Goal: Information Seeking & Learning: Compare options

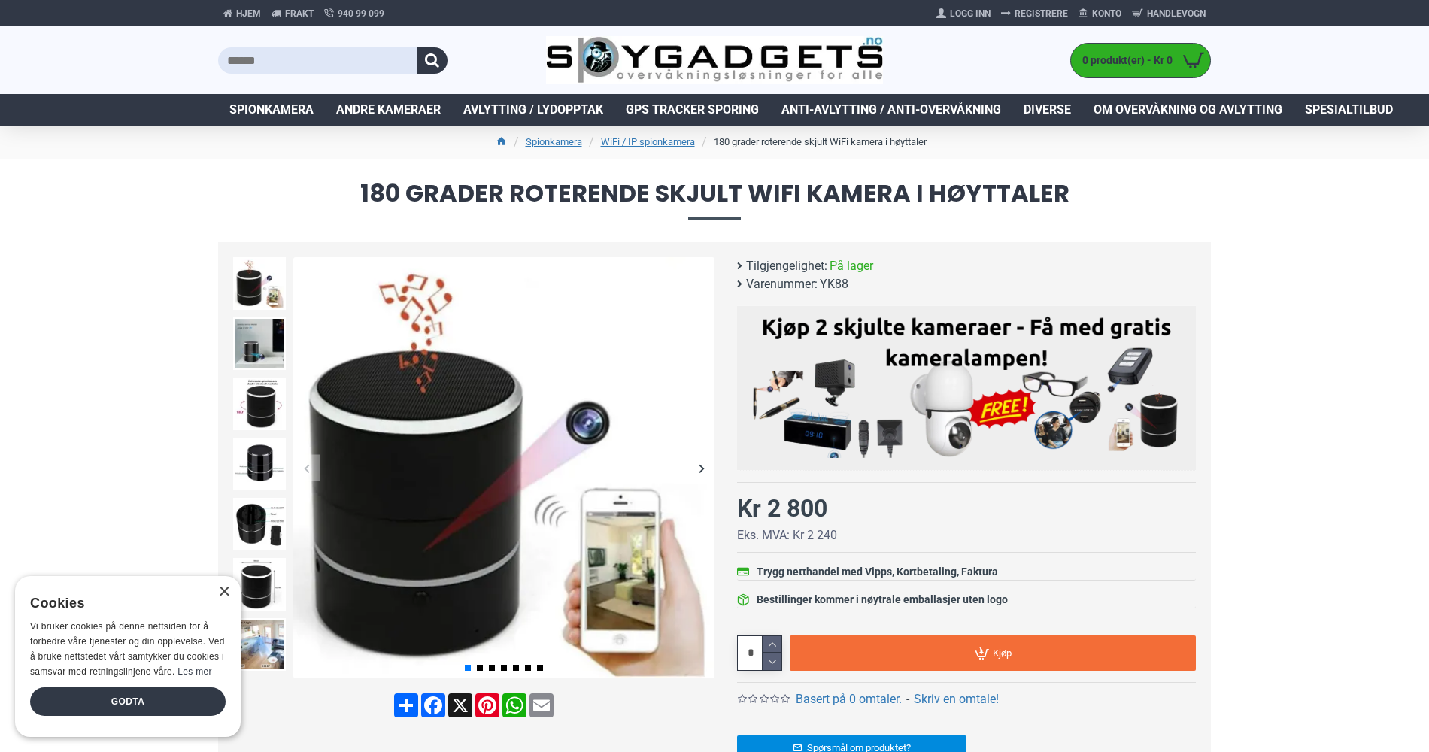
scroll to position [75, 0]
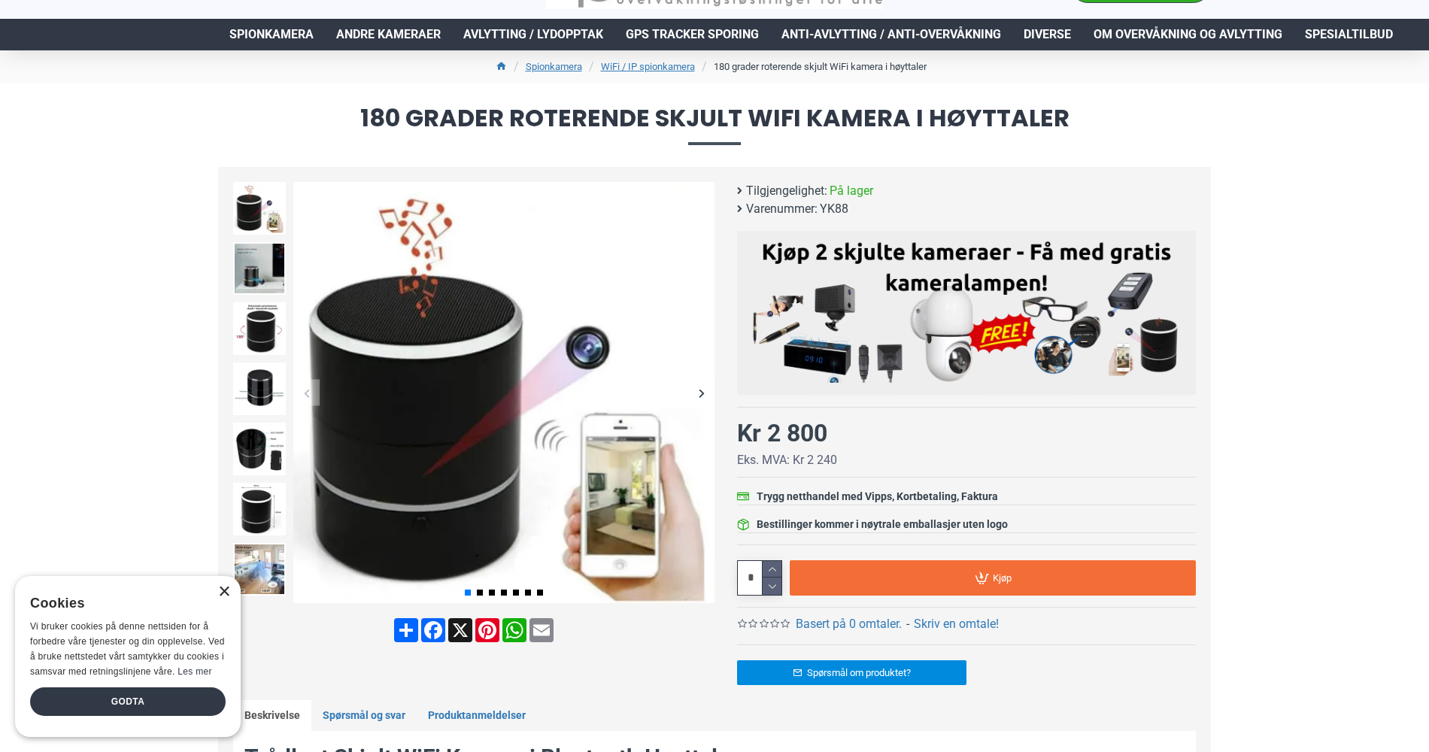
click at [220, 591] on div "×" at bounding box center [223, 592] width 11 height 11
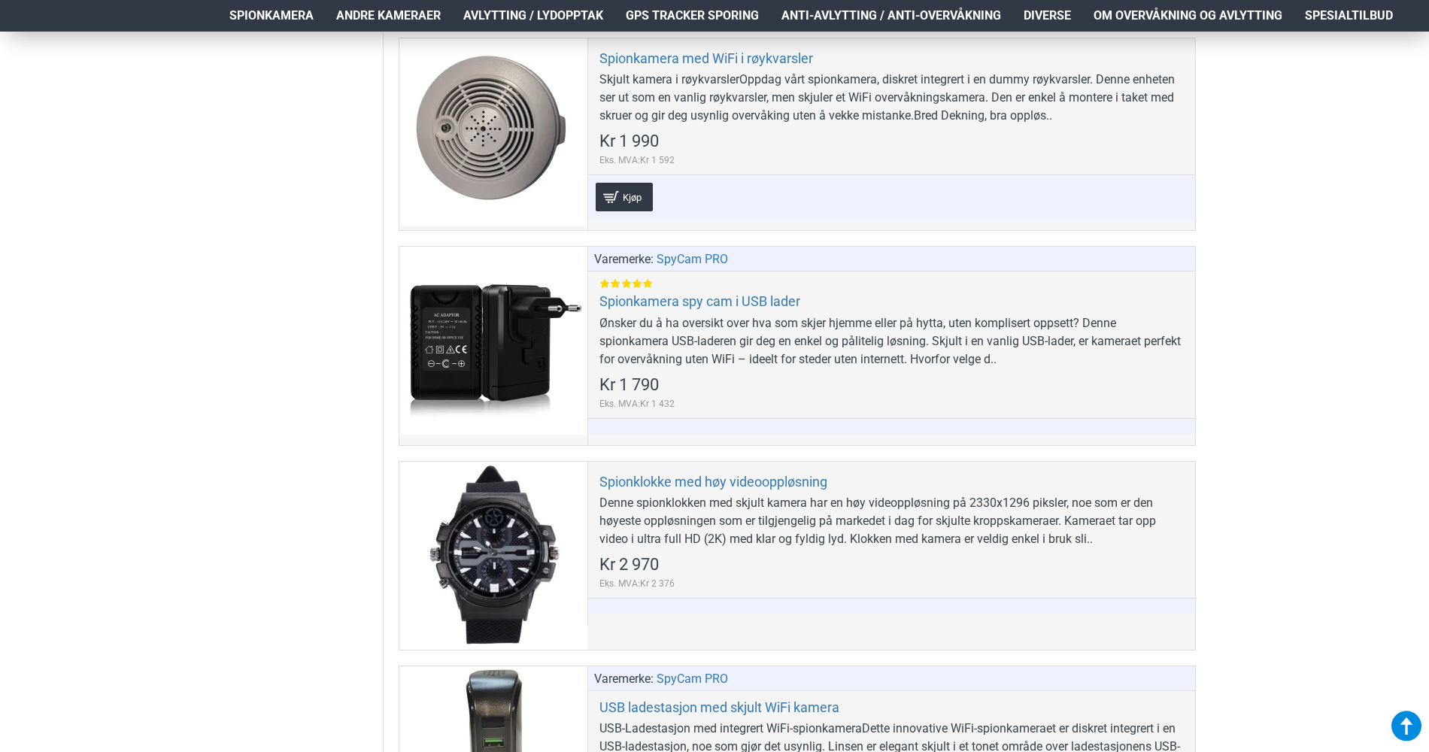
scroll to position [5943, 0]
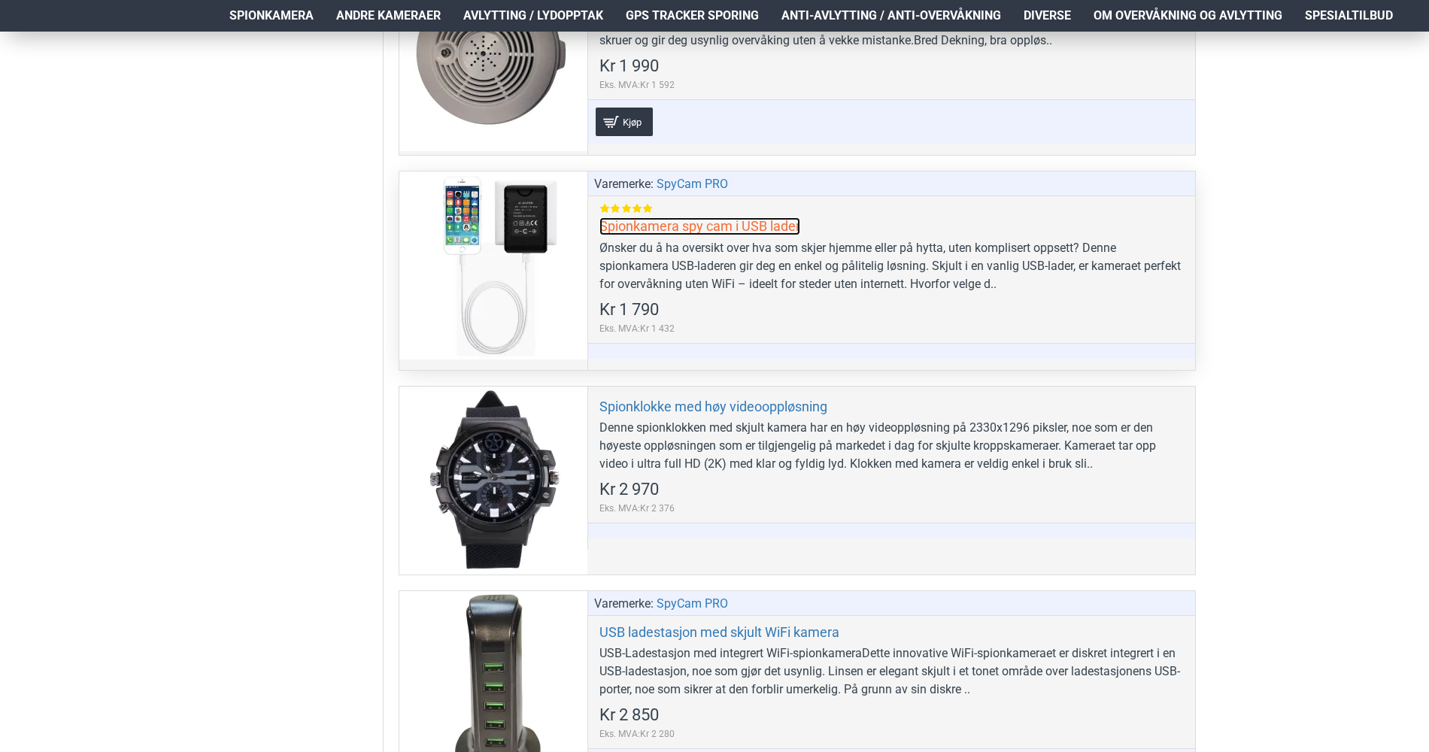
click at [758, 223] on link "Spionkamera spy cam i USB lader" at bounding box center [700, 225] width 201 height 17
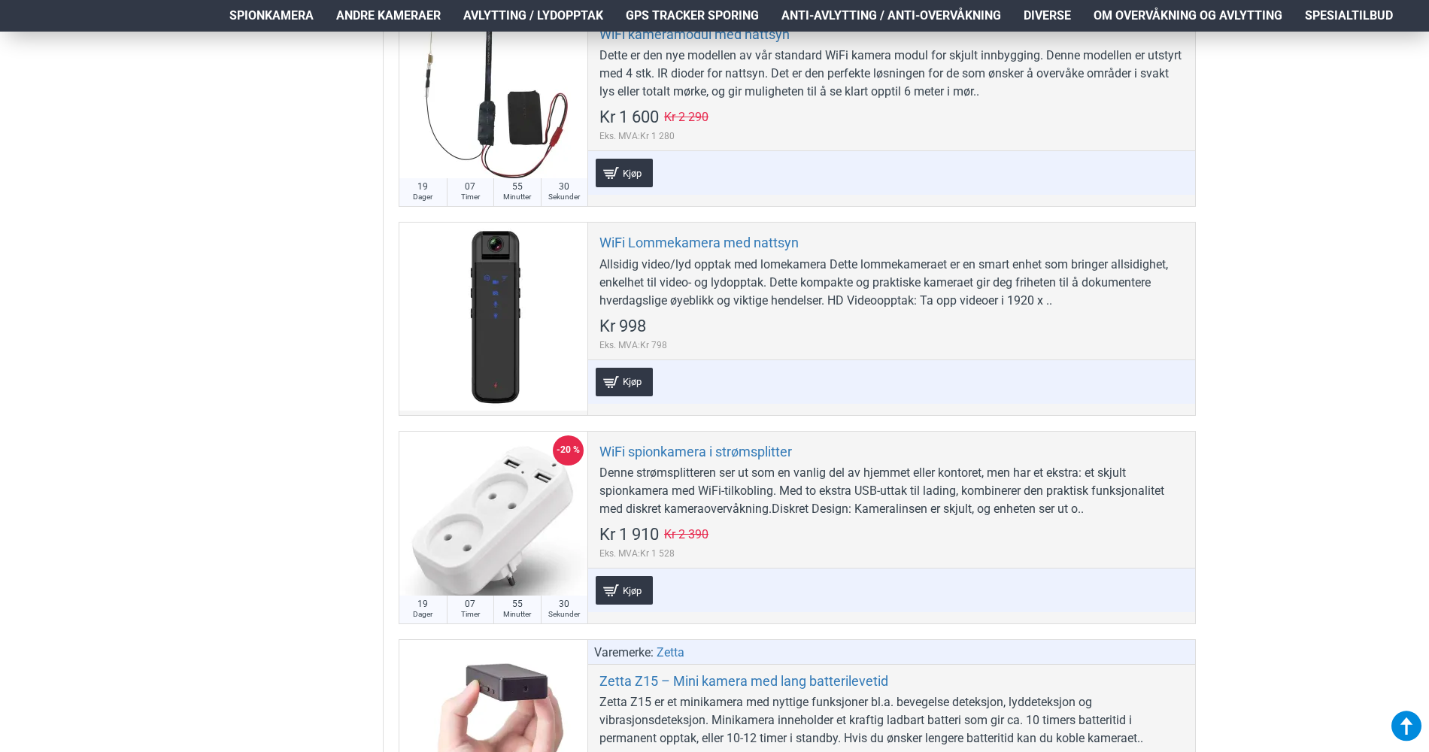
scroll to position [6846, 0]
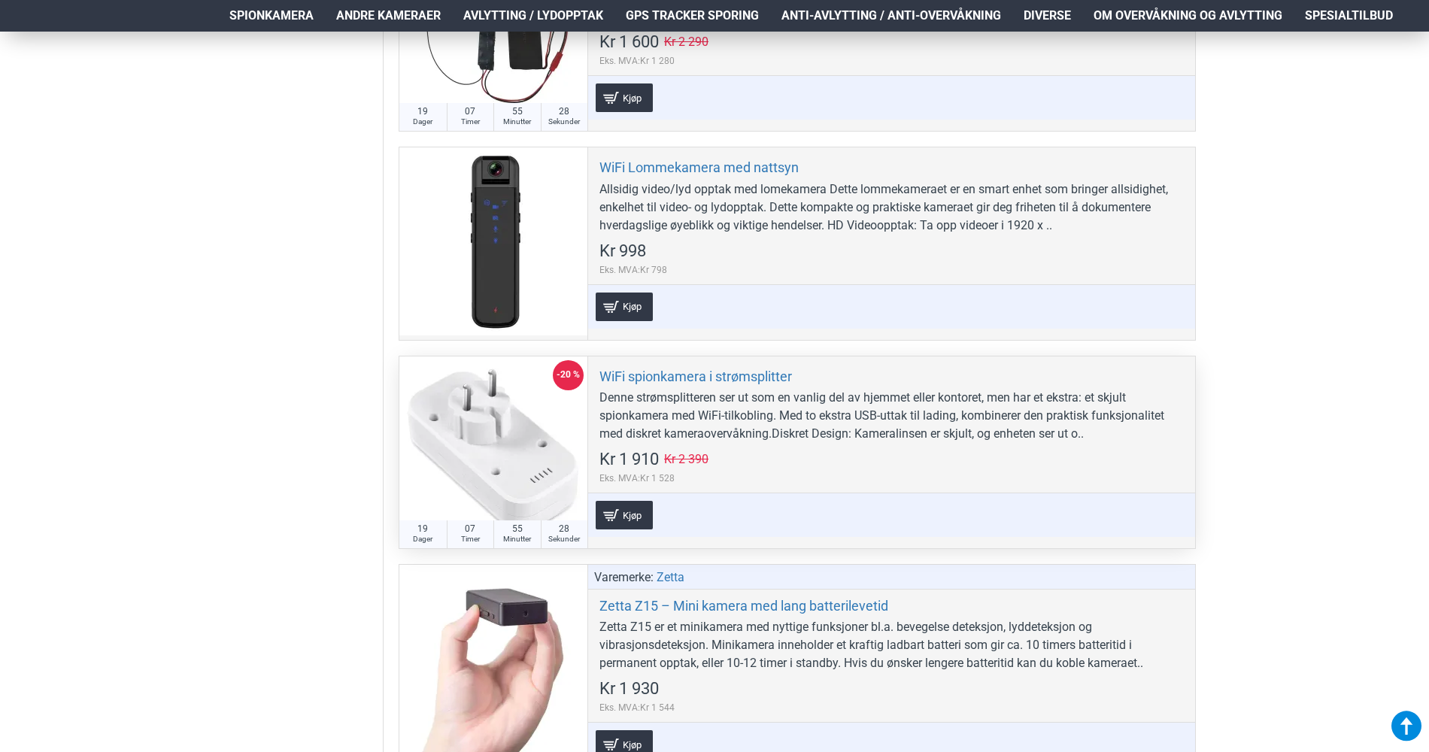
click at [504, 431] on div at bounding box center [493, 451] width 188 height 188
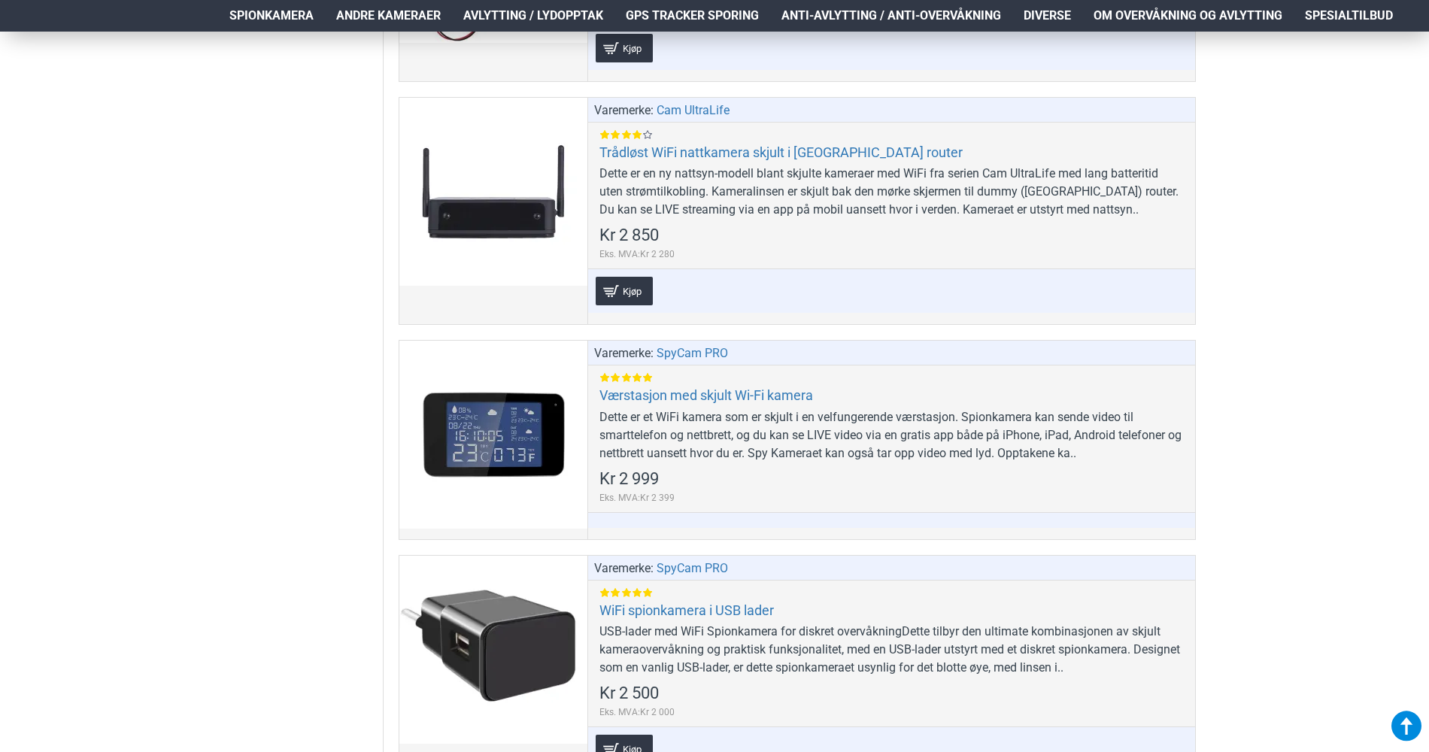
scroll to position [8501, 0]
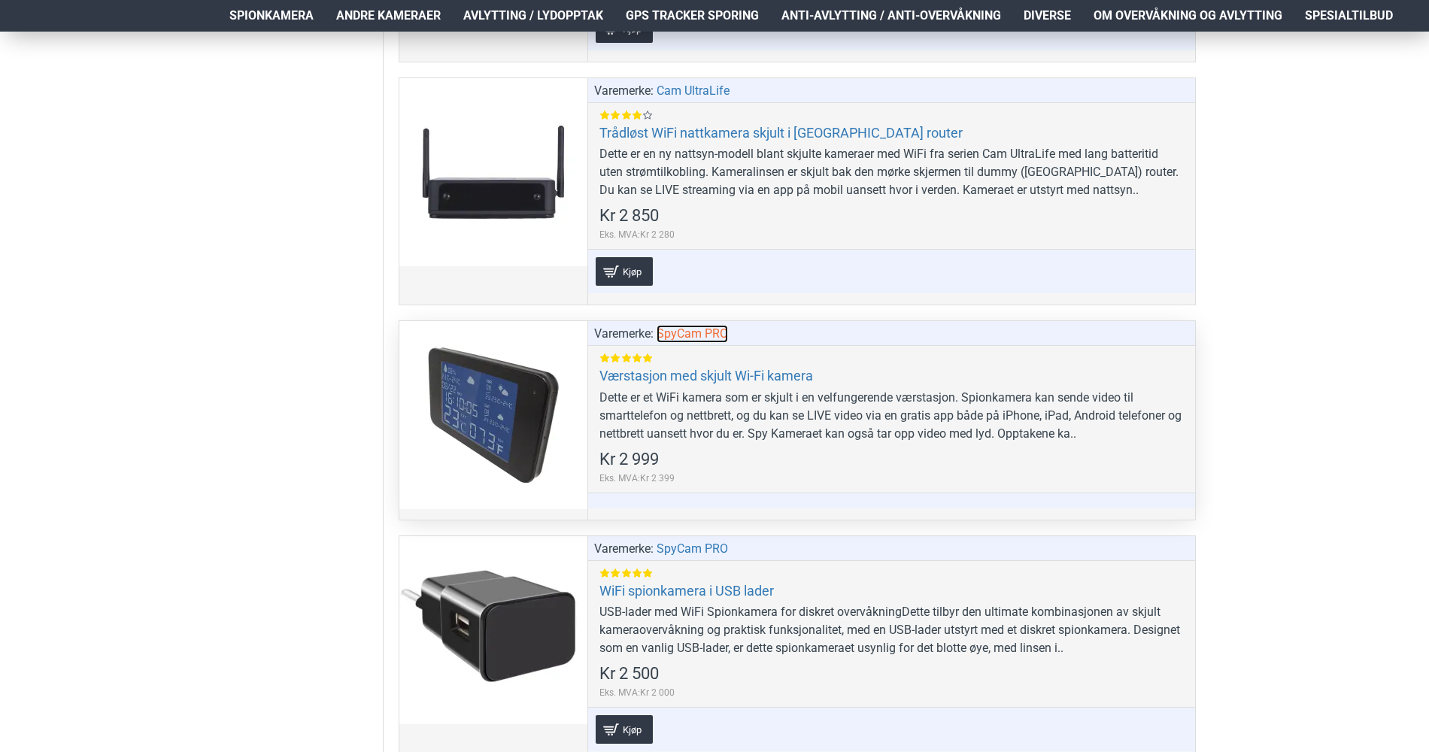
click at [695, 332] on link "SpyCam PRO" at bounding box center [692, 334] width 71 height 18
click at [509, 414] on div at bounding box center [493, 415] width 188 height 188
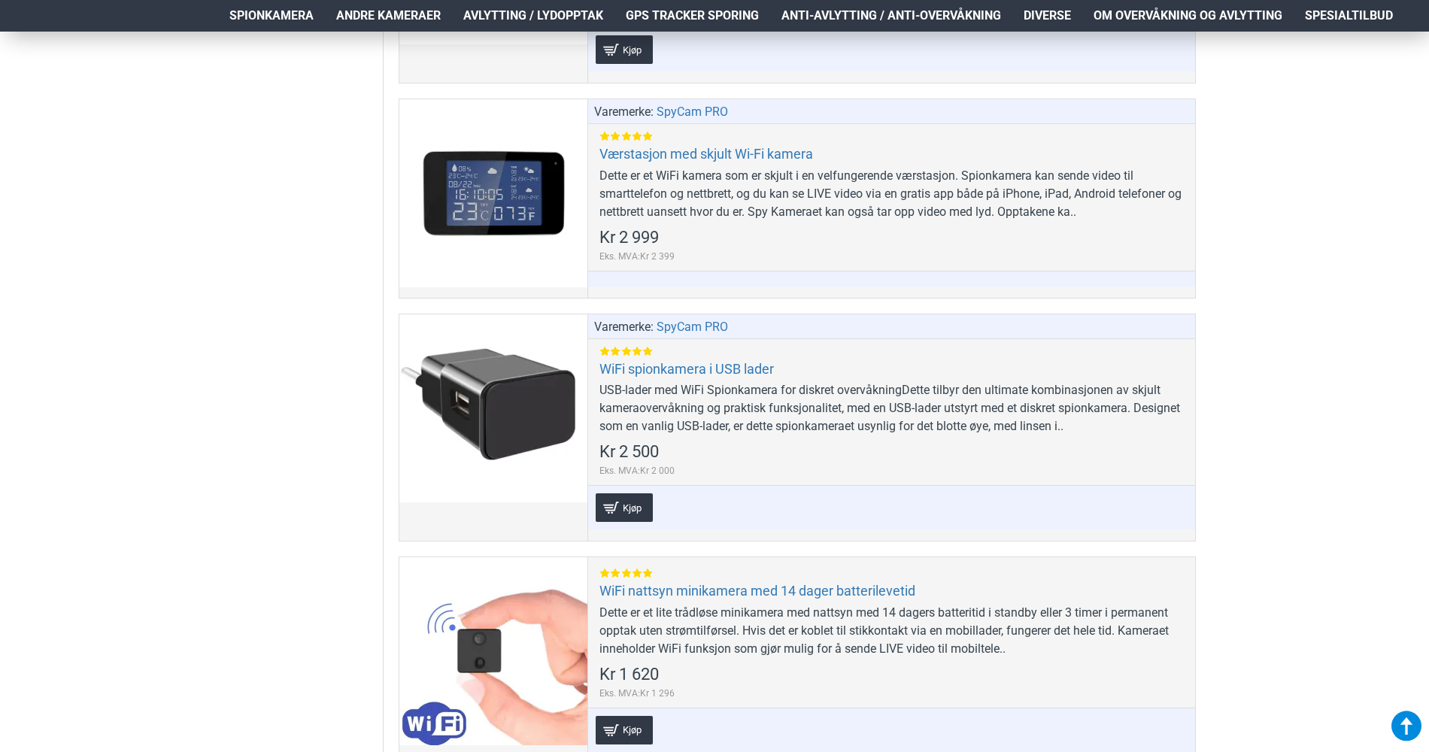
scroll to position [8727, 0]
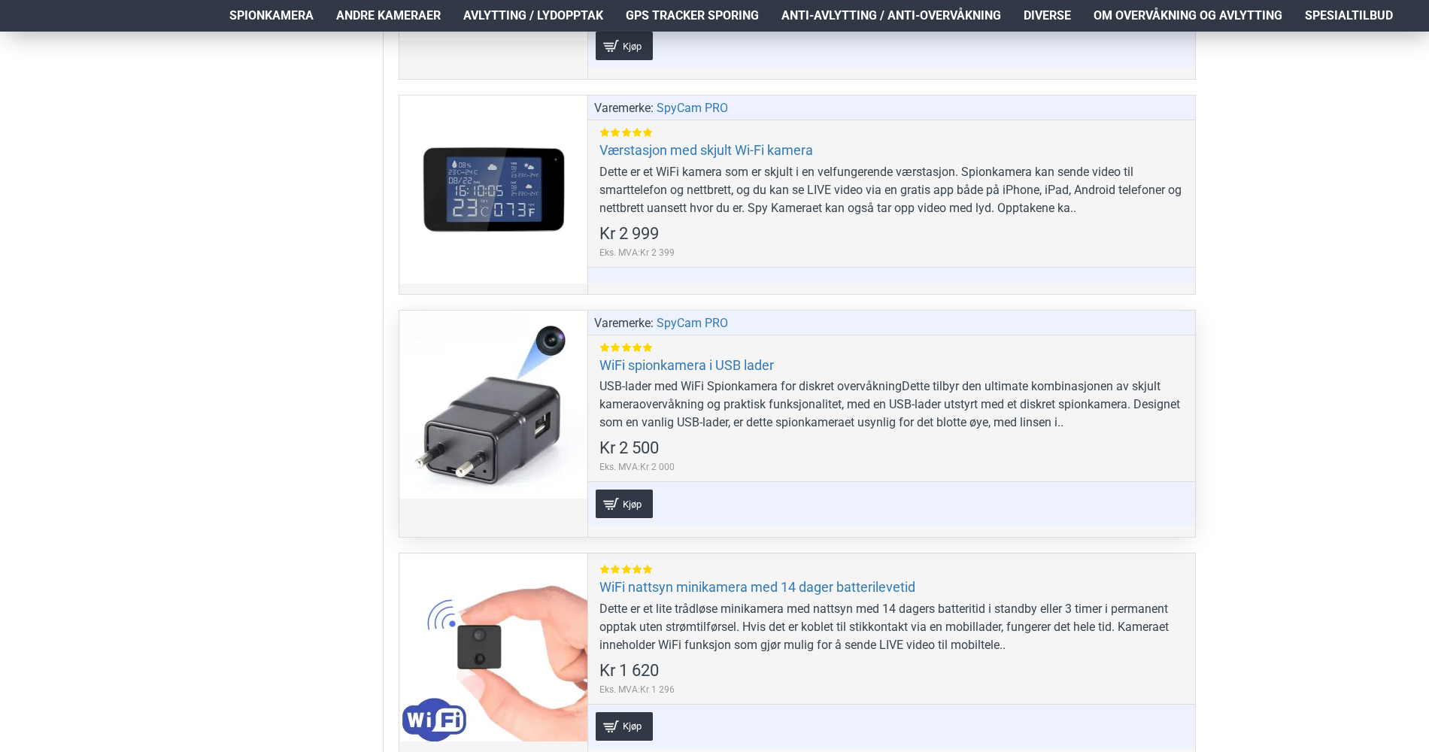
click at [521, 410] on div at bounding box center [493, 405] width 188 height 188
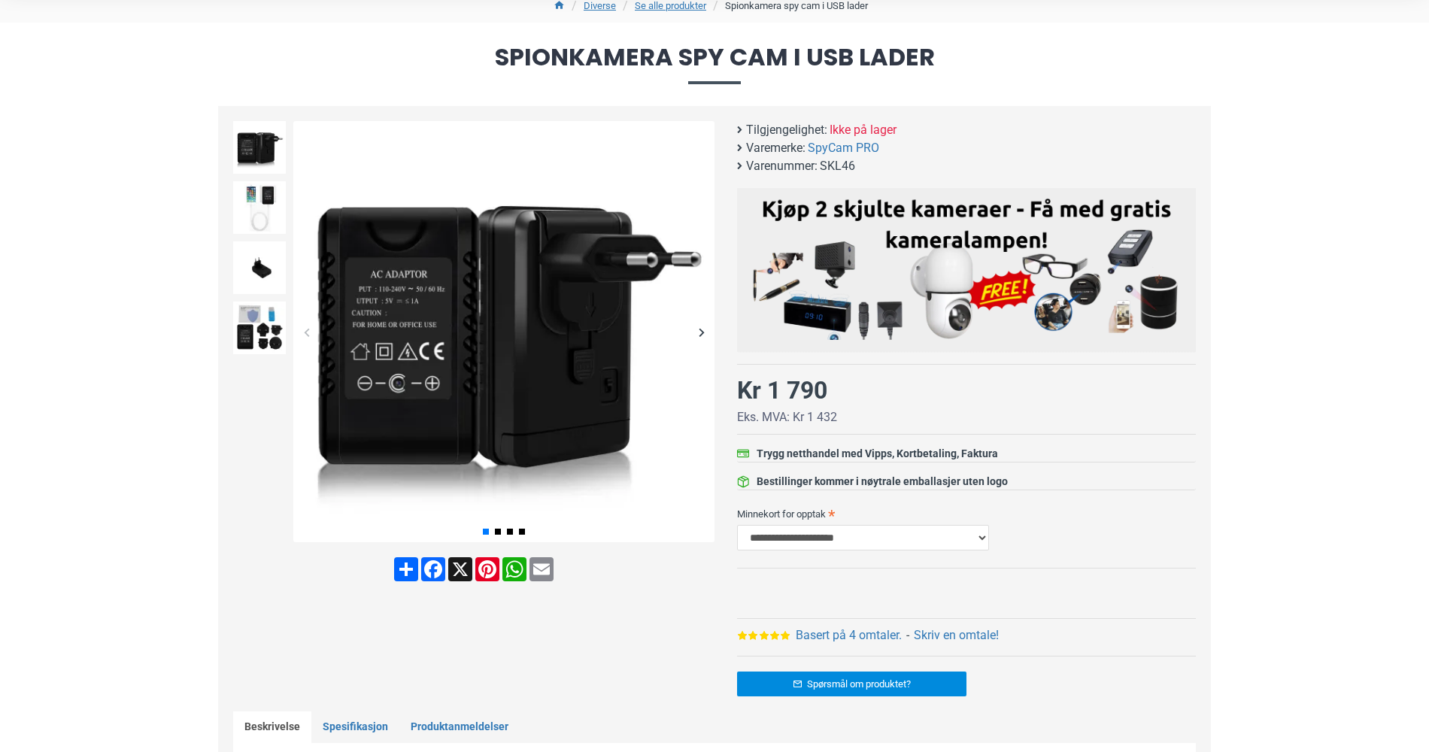
scroll to position [150, 0]
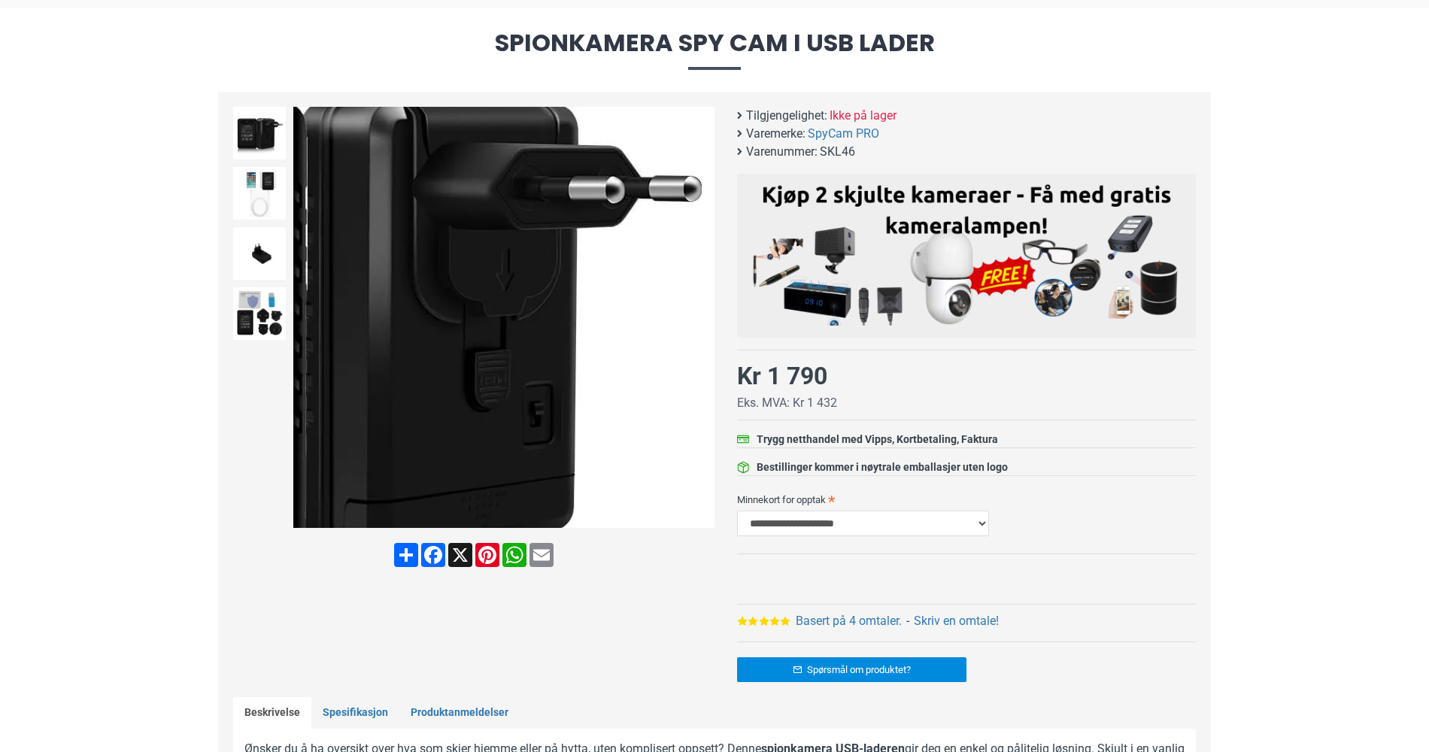
click at [700, 317] on div "Next slide" at bounding box center [701, 318] width 26 height 26
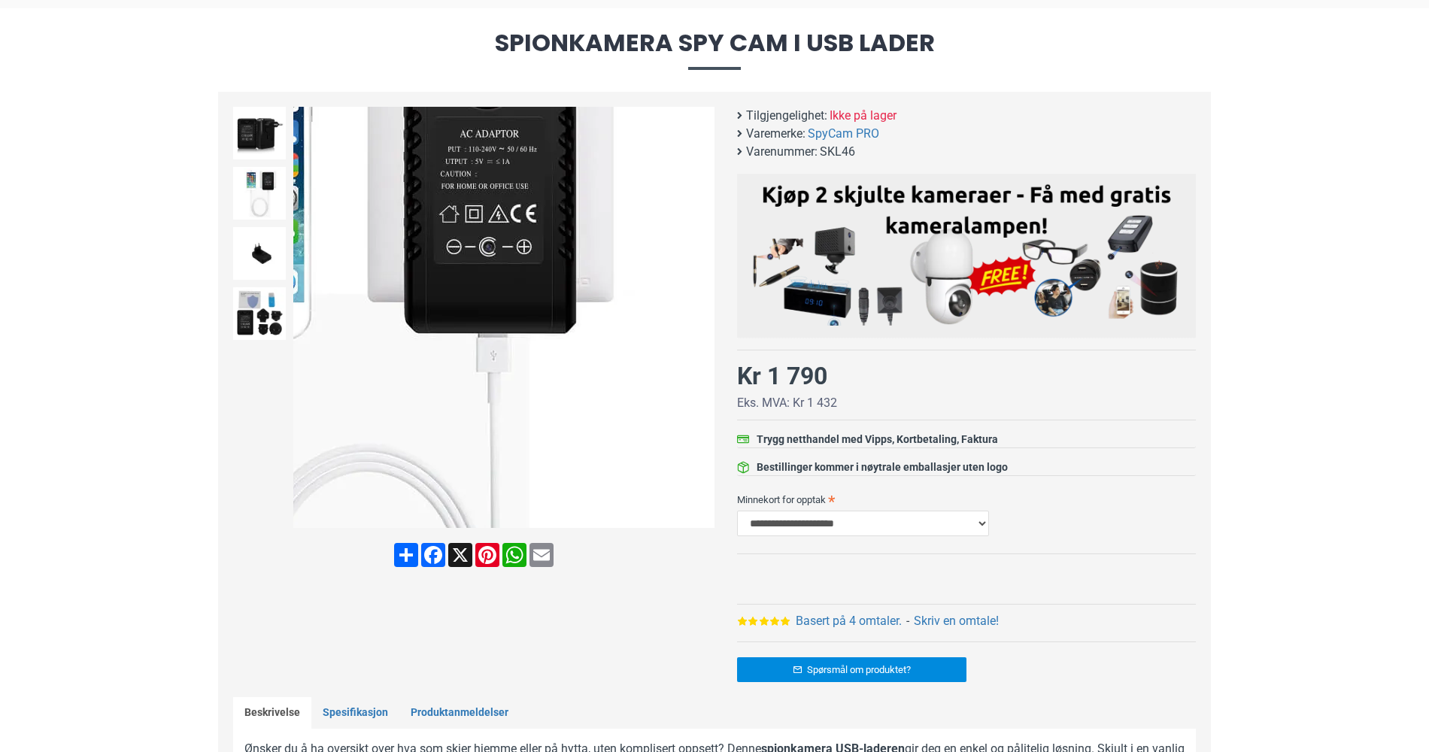
click at [687, 234] on img at bounding box center [503, 317] width 421 height 421
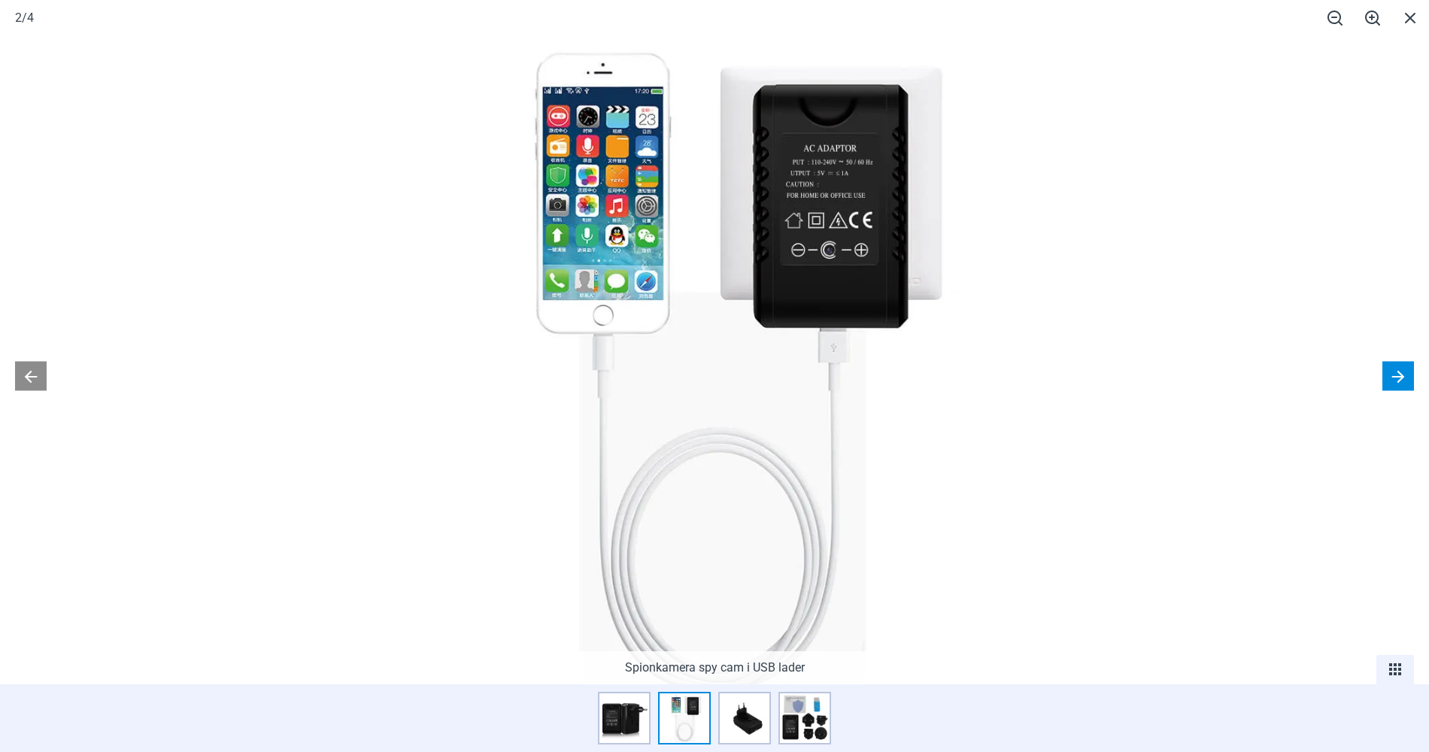
click at [1399, 371] on button at bounding box center [1399, 376] width 32 height 29
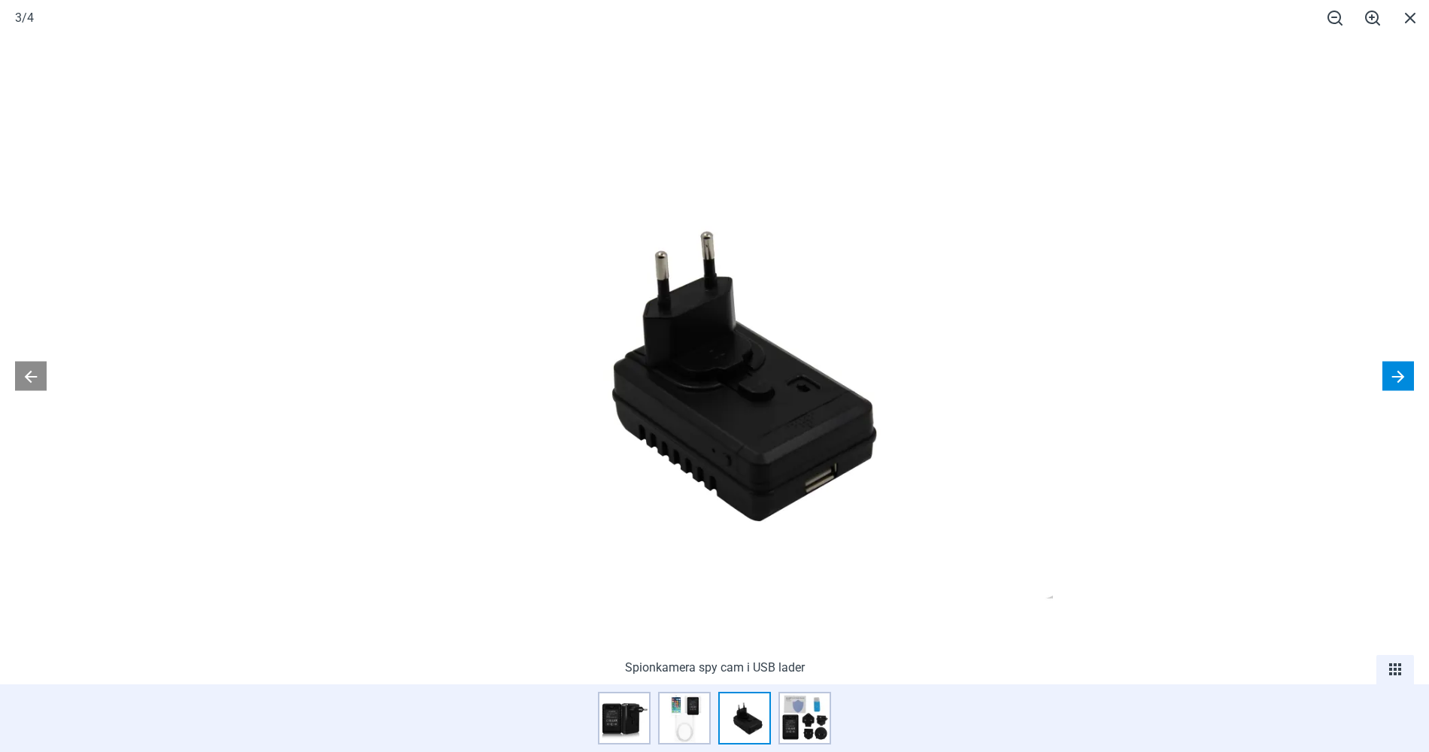
click at [1399, 372] on button at bounding box center [1399, 376] width 32 height 29
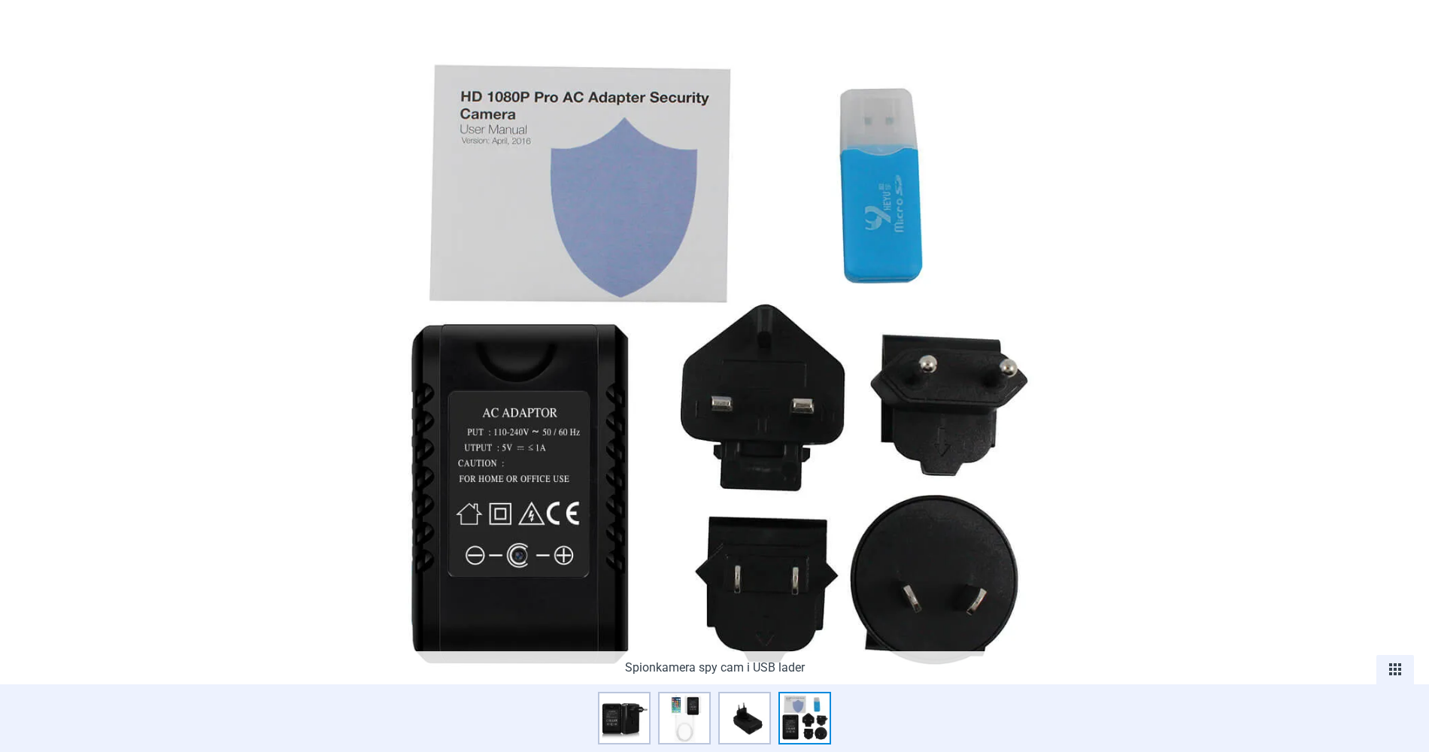
click at [1399, 372] on button at bounding box center [1399, 376] width 32 height 29
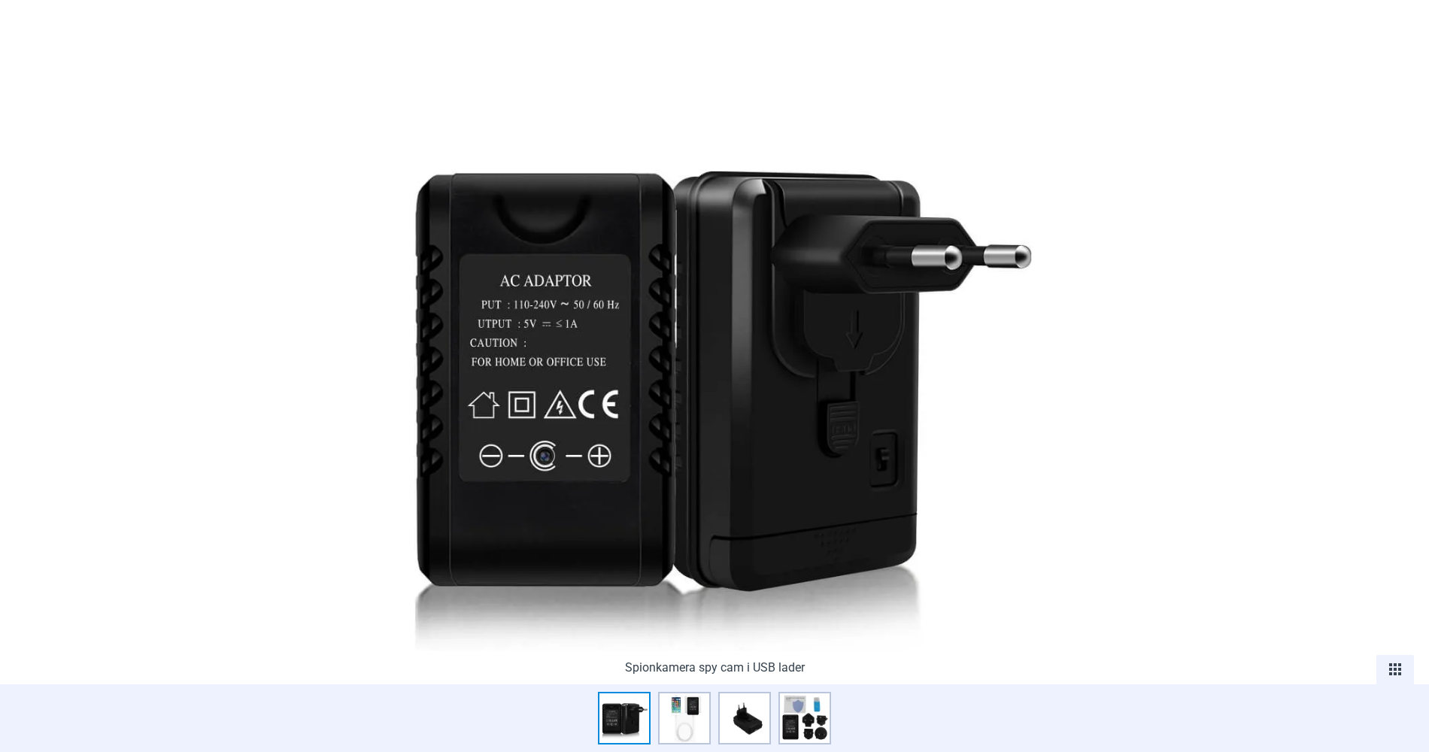
click at [1400, 378] on button at bounding box center [1399, 376] width 32 height 29
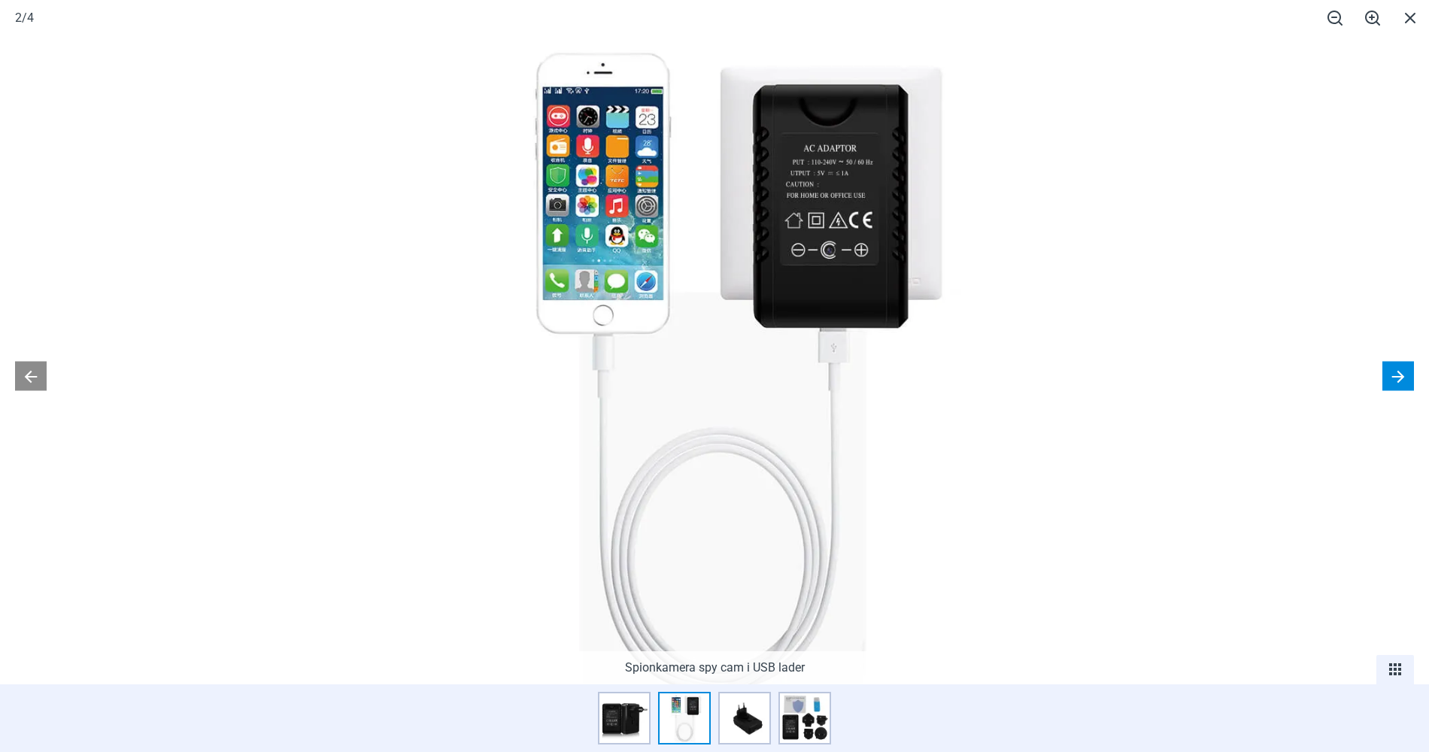
click at [1400, 378] on button at bounding box center [1399, 376] width 32 height 29
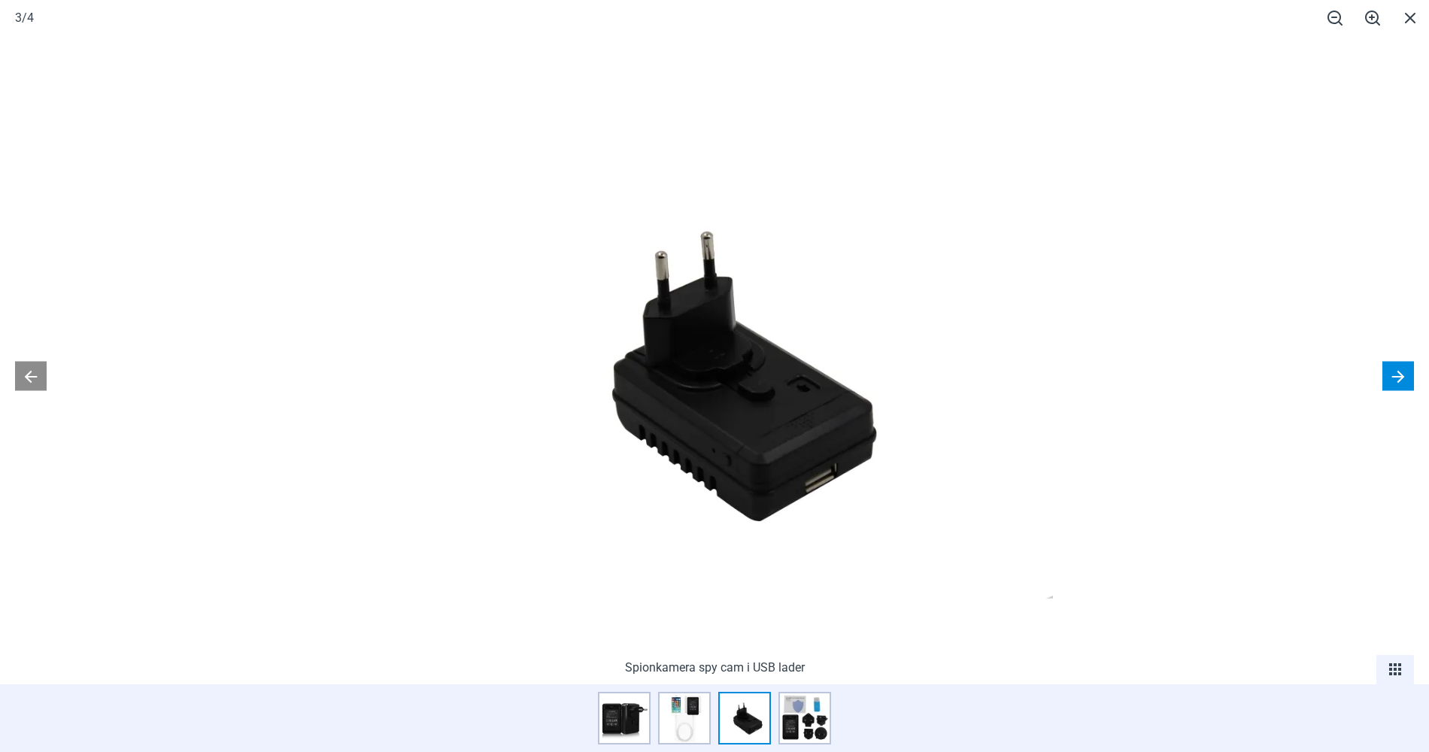
click at [1397, 372] on button at bounding box center [1399, 376] width 32 height 29
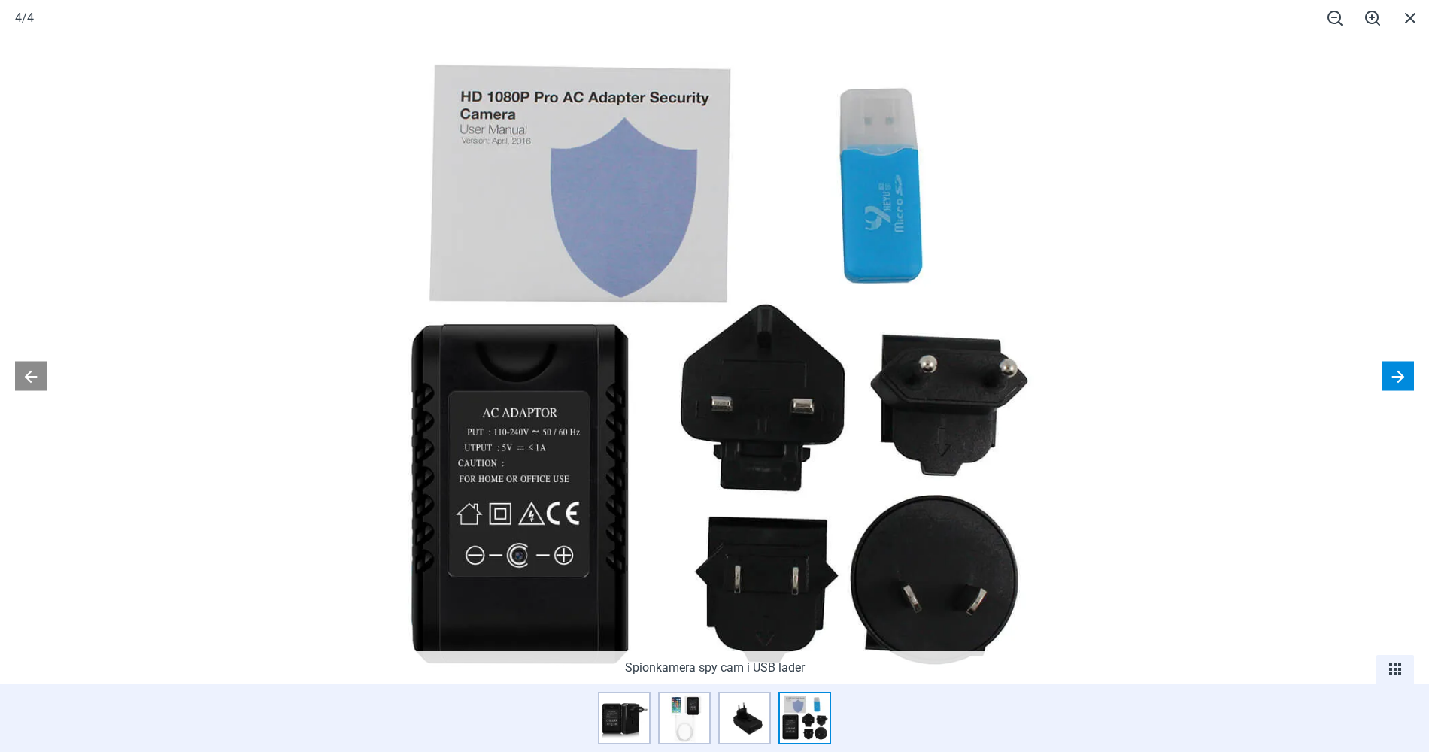
click at [1396, 372] on button at bounding box center [1399, 376] width 32 height 29
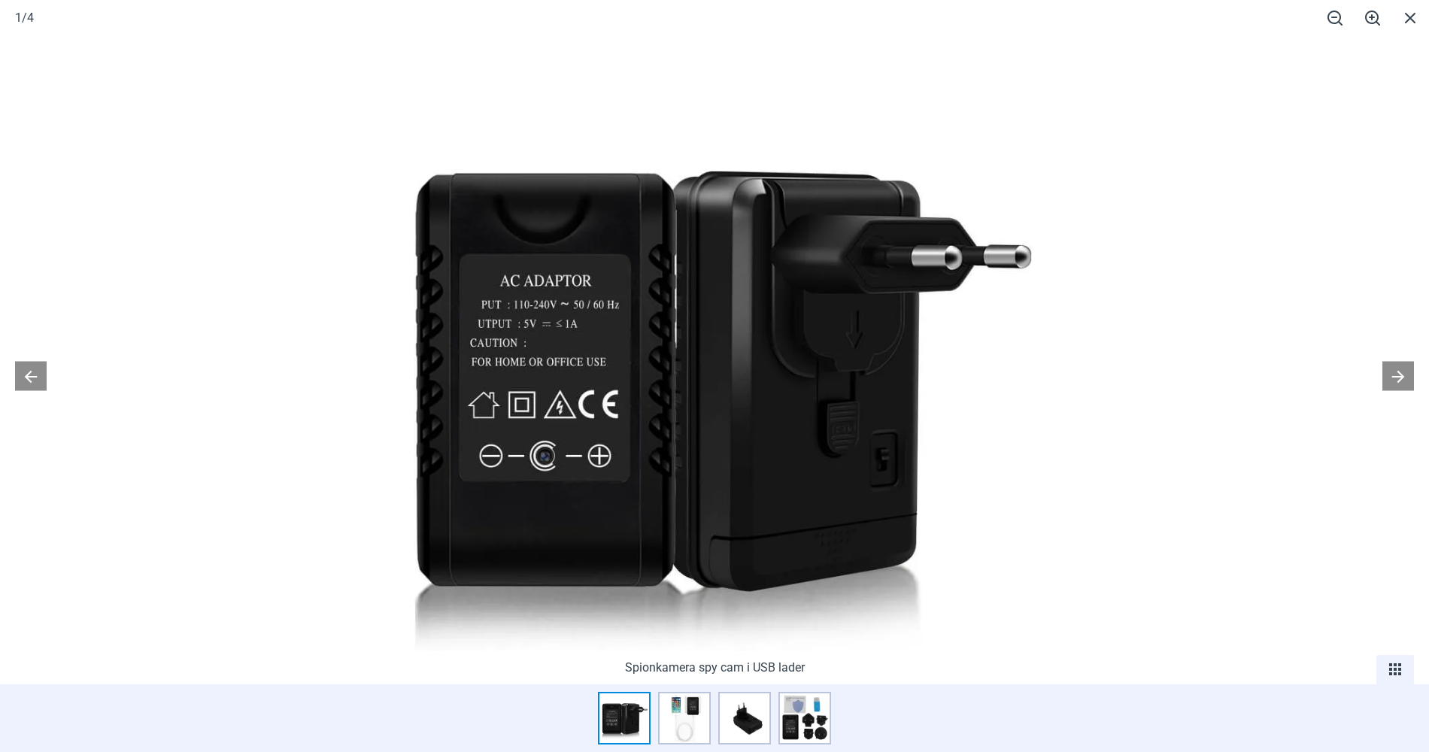
click at [819, 449] on img at bounding box center [714, 373] width 677 height 677
click at [582, 439] on img at bounding box center [714, 373] width 677 height 677
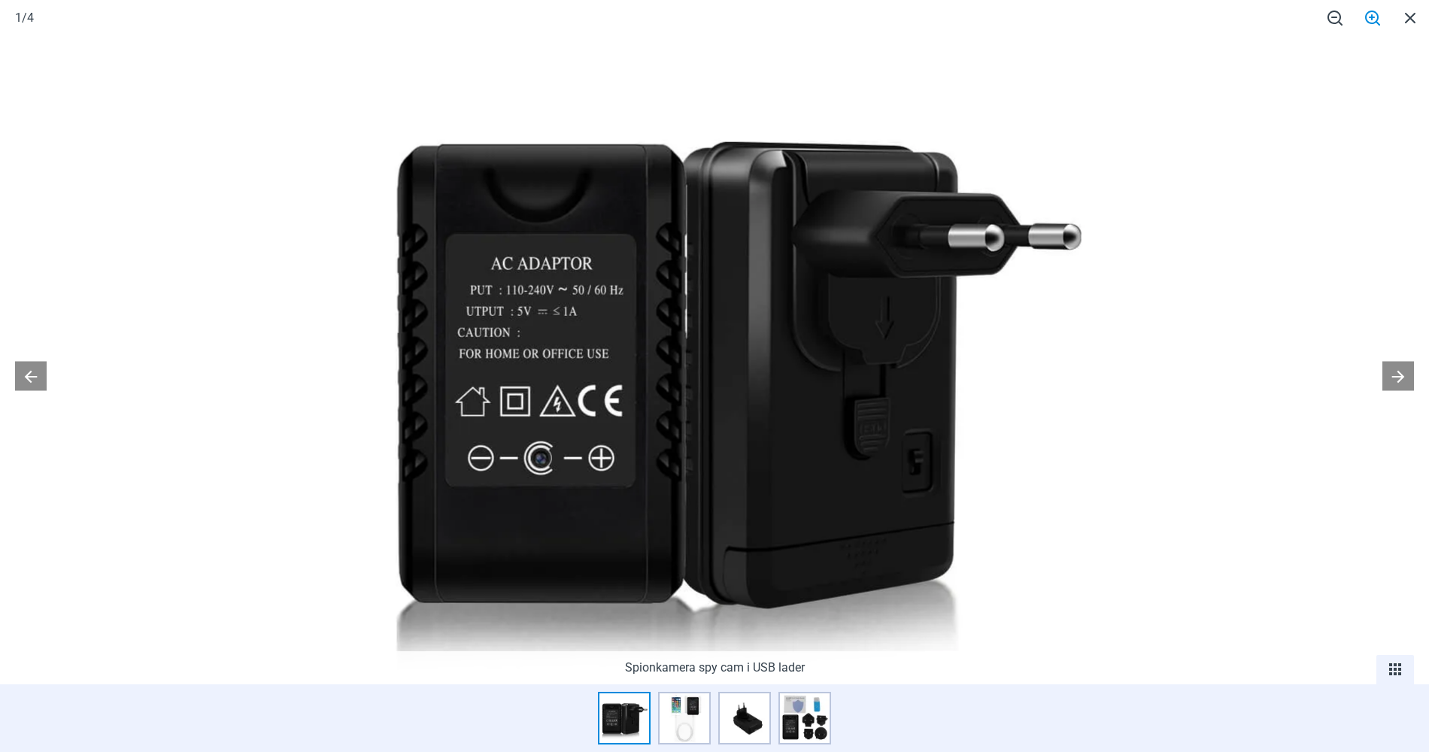
click at [1371, 17] on span at bounding box center [1373, 17] width 38 height 35
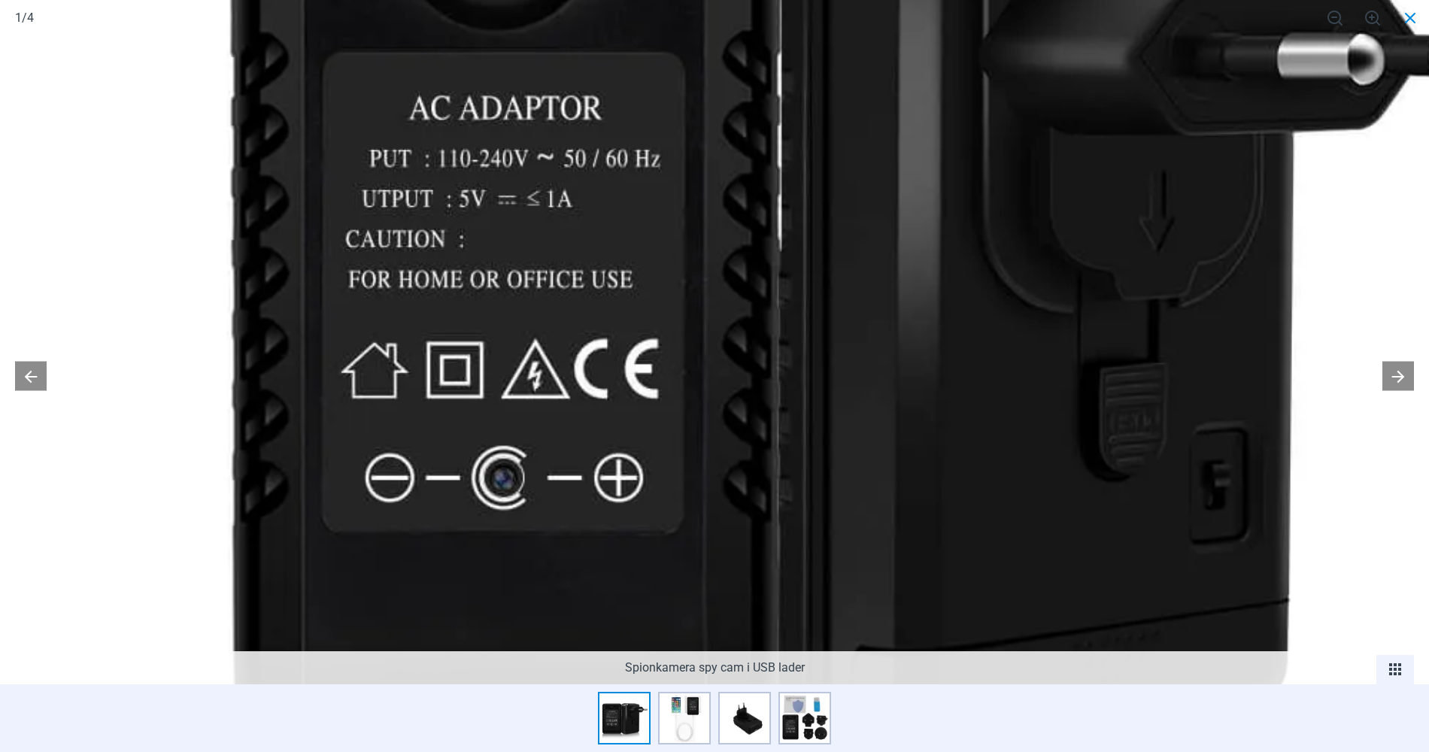
click at [1411, 11] on span at bounding box center [1411, 17] width 38 height 35
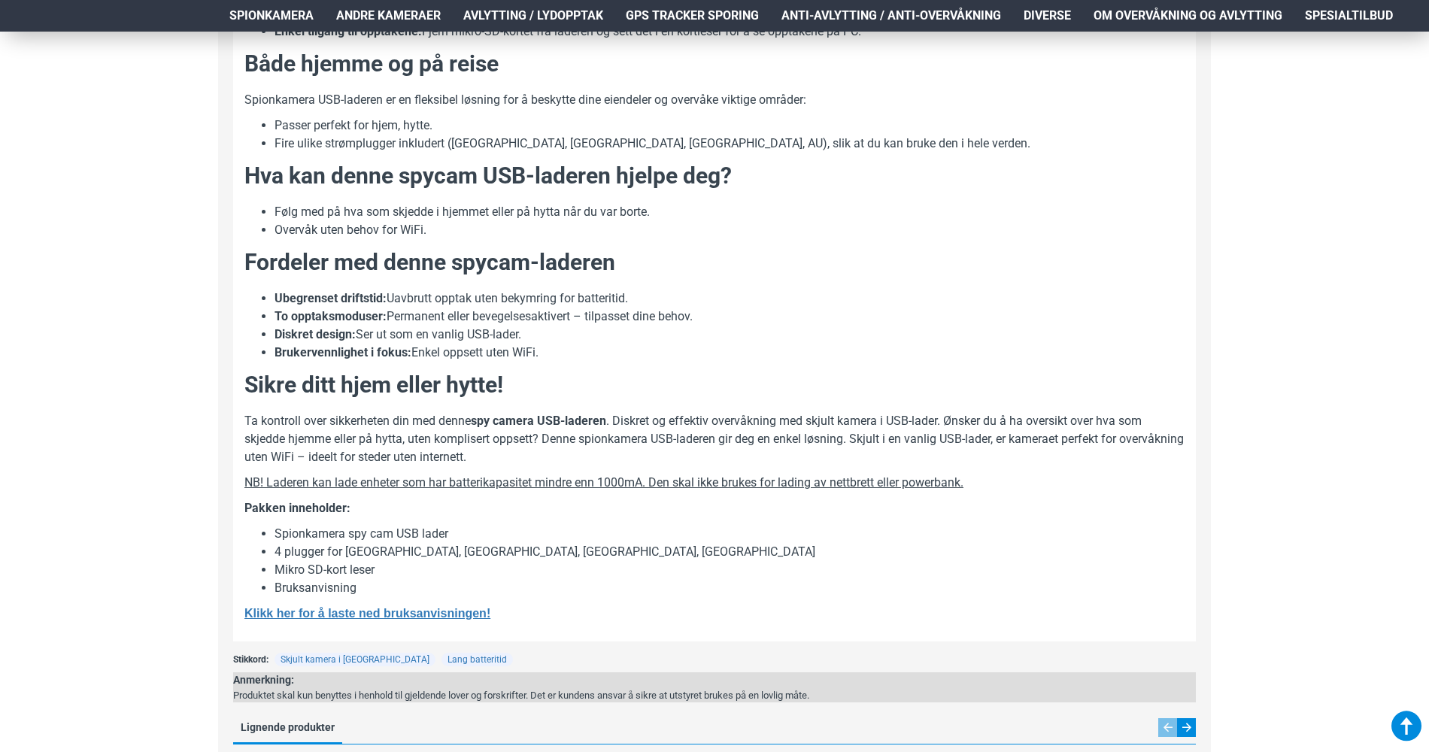
scroll to position [1053, 0]
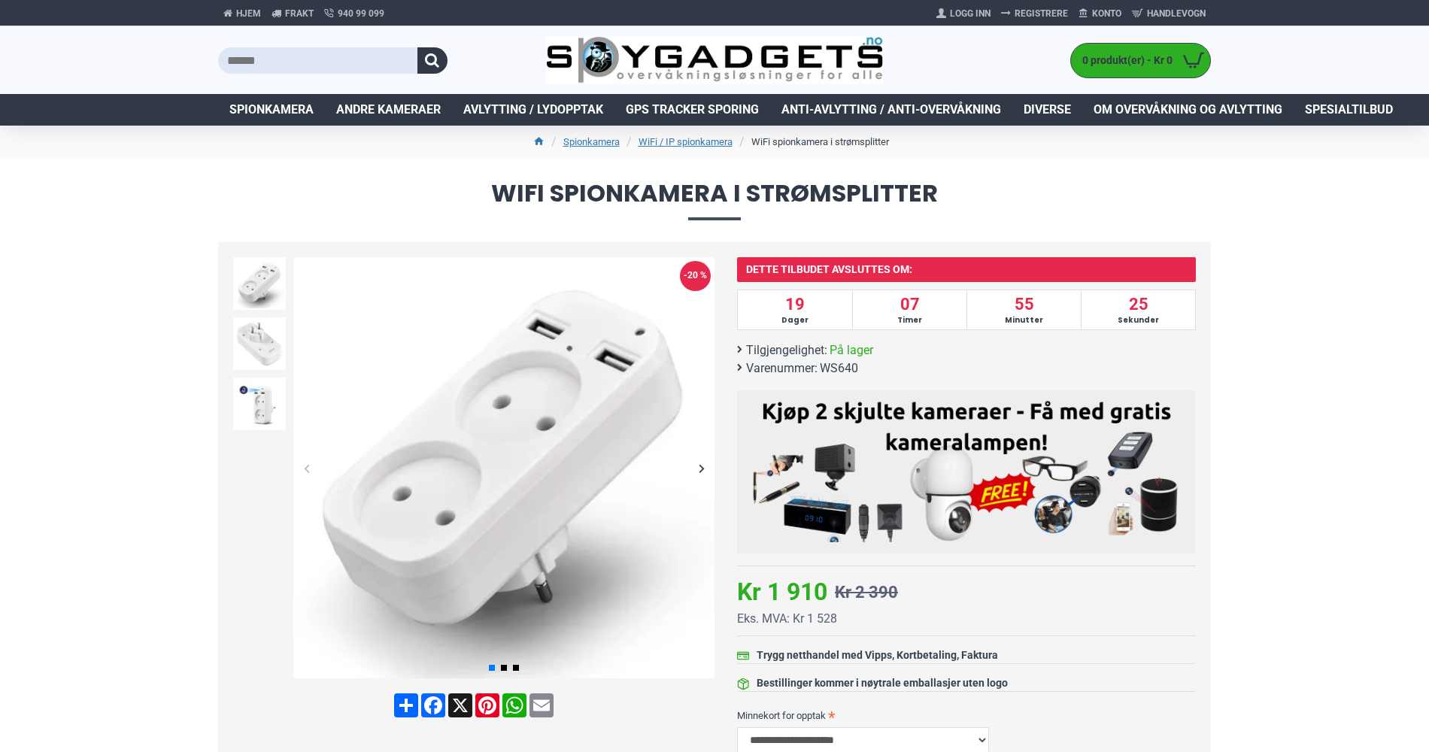
click at [702, 468] on div "Next slide" at bounding box center [701, 468] width 26 height 26
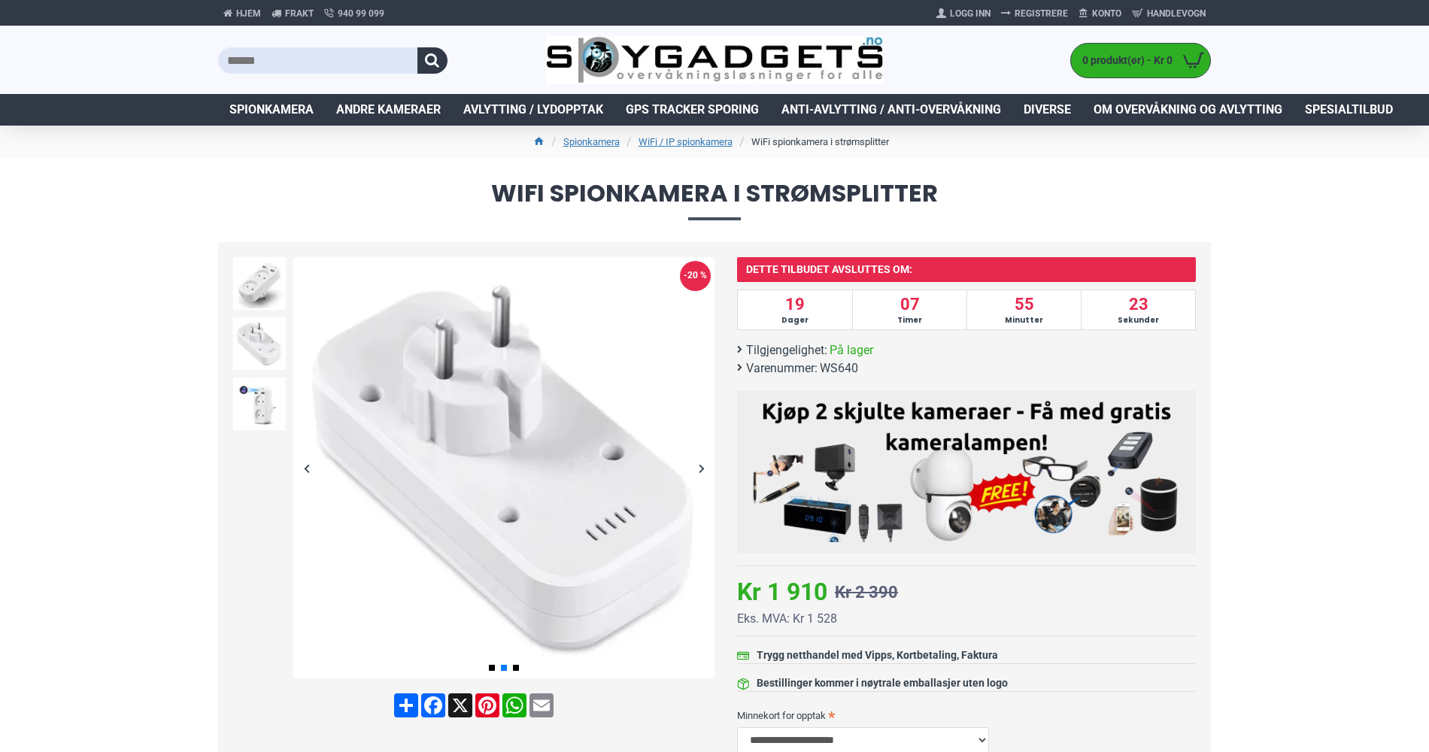
click at [702, 466] on div "Next slide" at bounding box center [701, 468] width 26 height 26
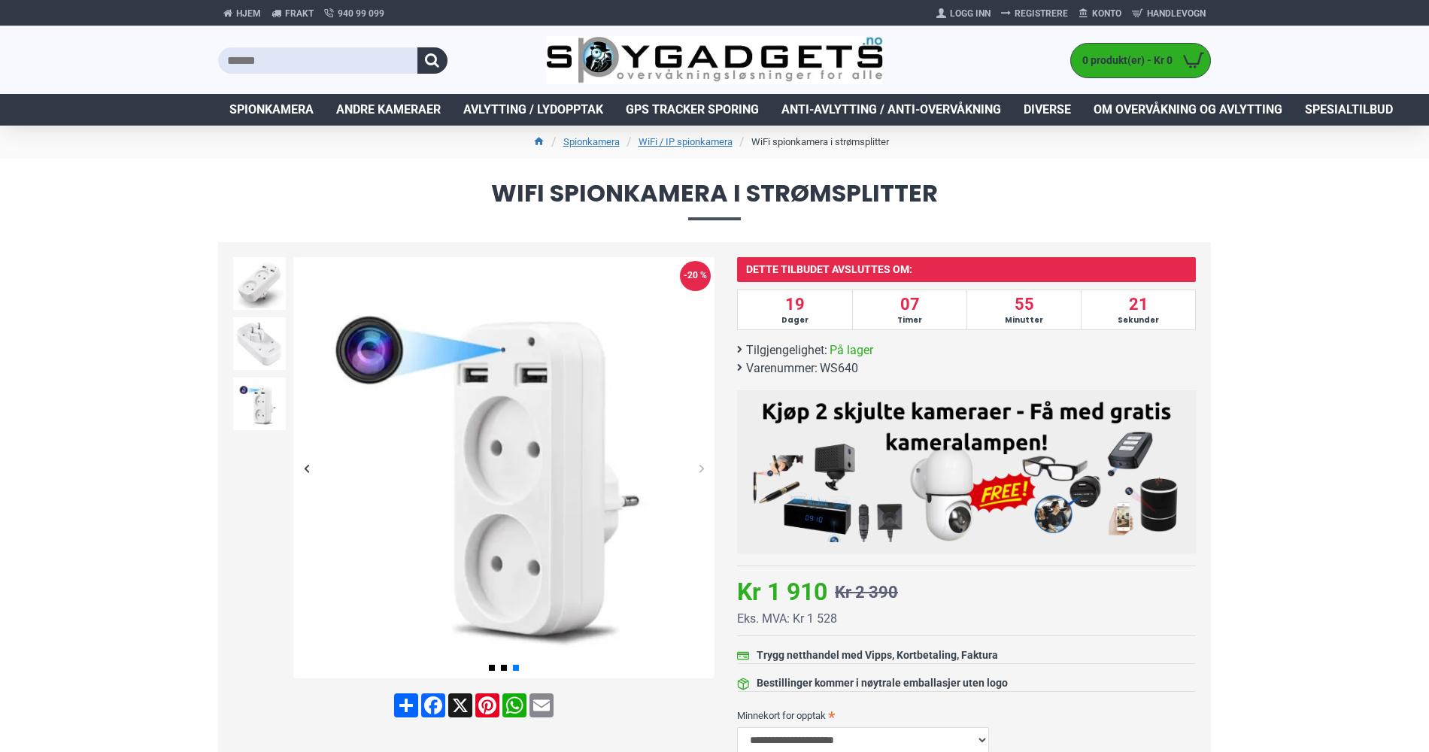
click at [702, 466] on div "Next slide" at bounding box center [701, 468] width 26 height 26
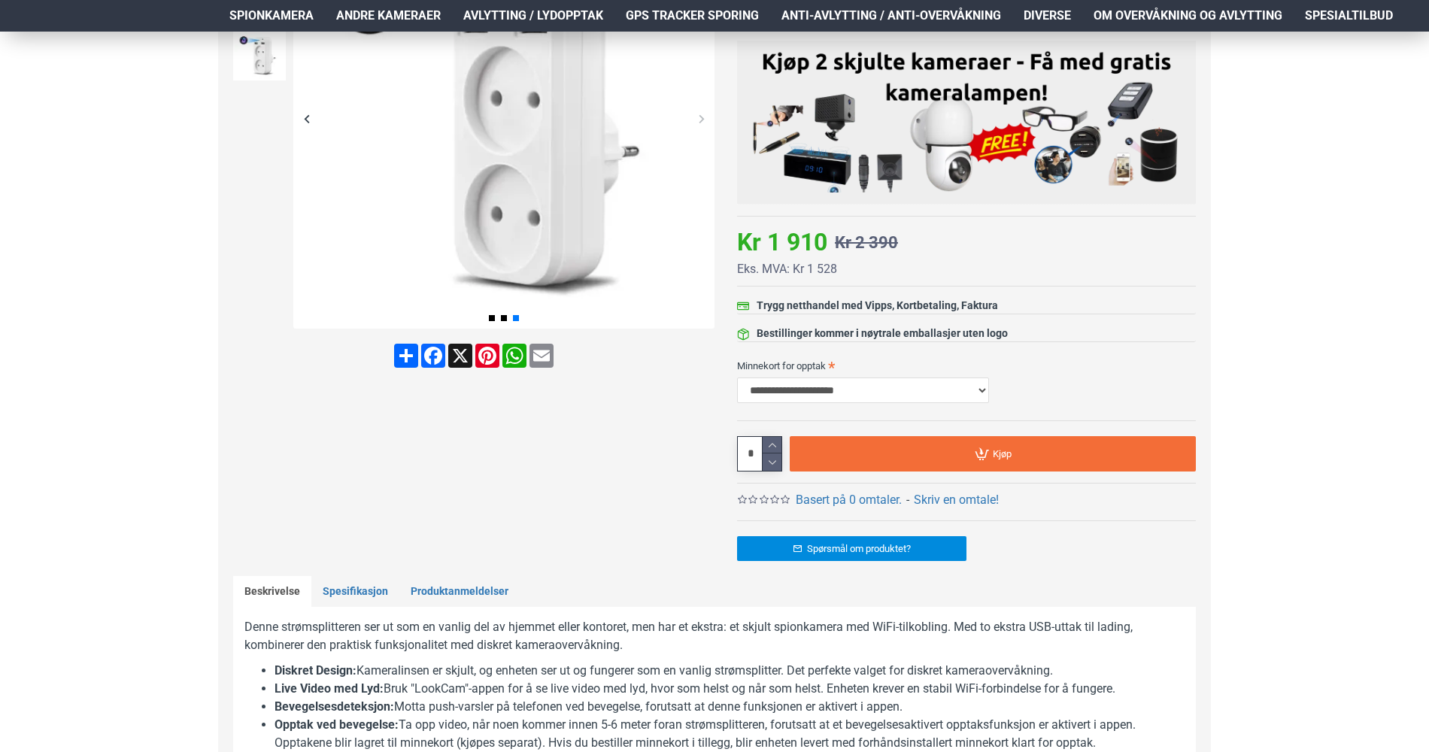
scroll to position [376, 0]
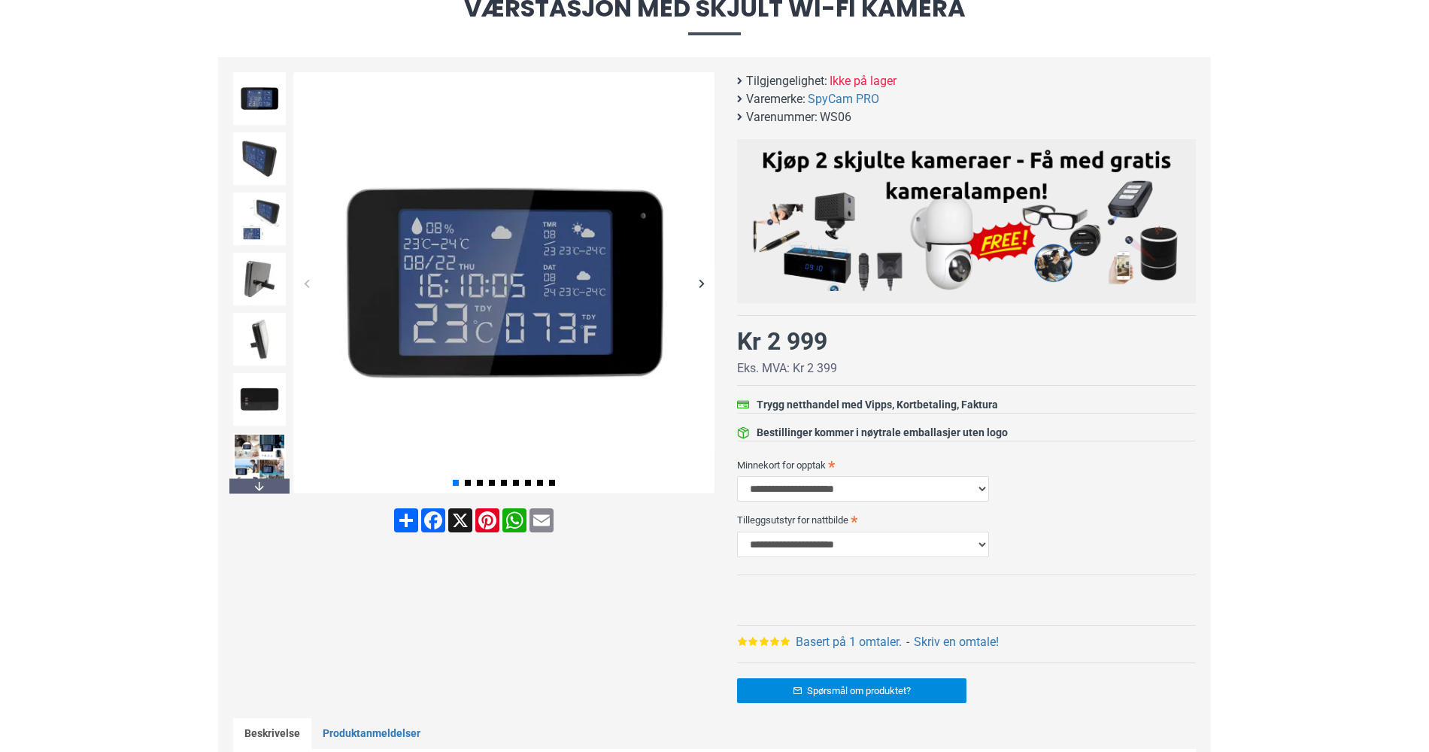
scroll to position [150, 0]
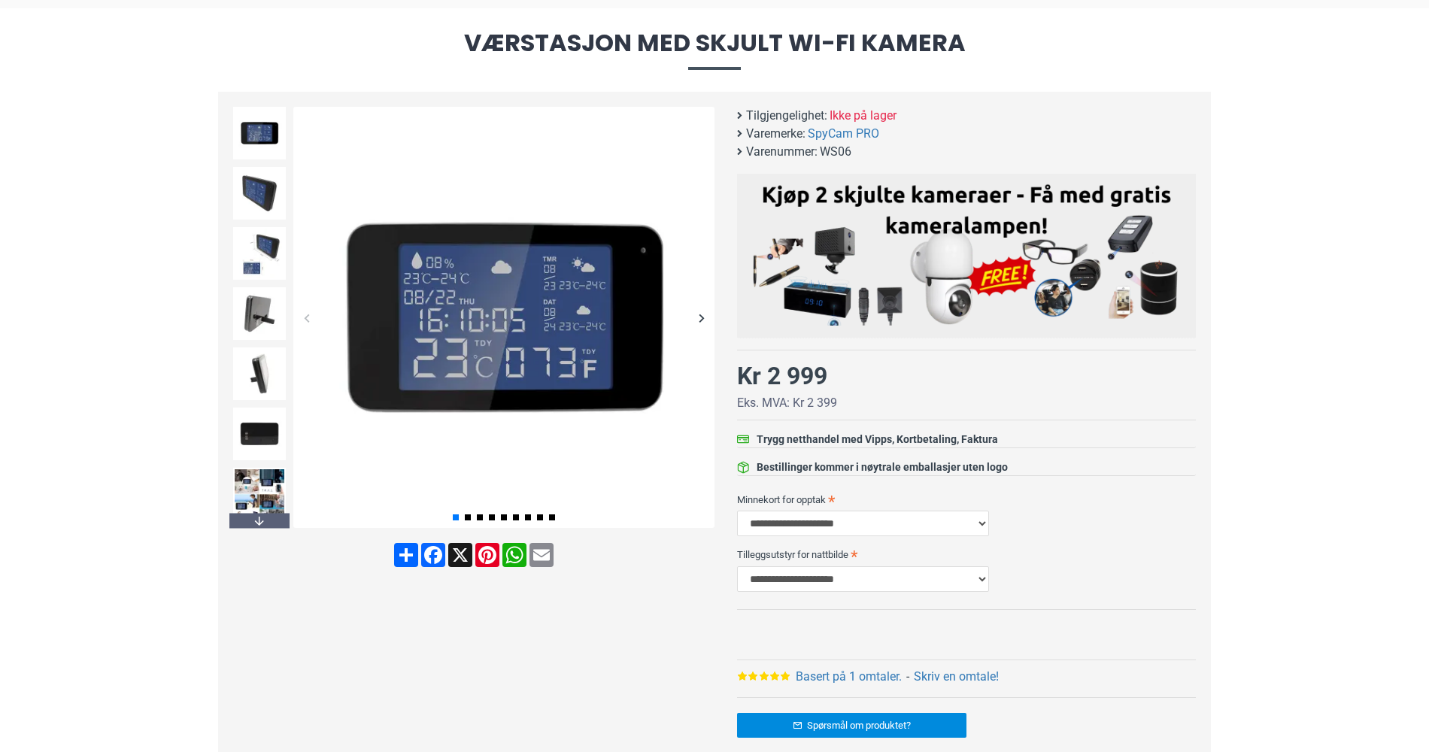
click at [700, 313] on div "Next slide" at bounding box center [701, 318] width 26 height 26
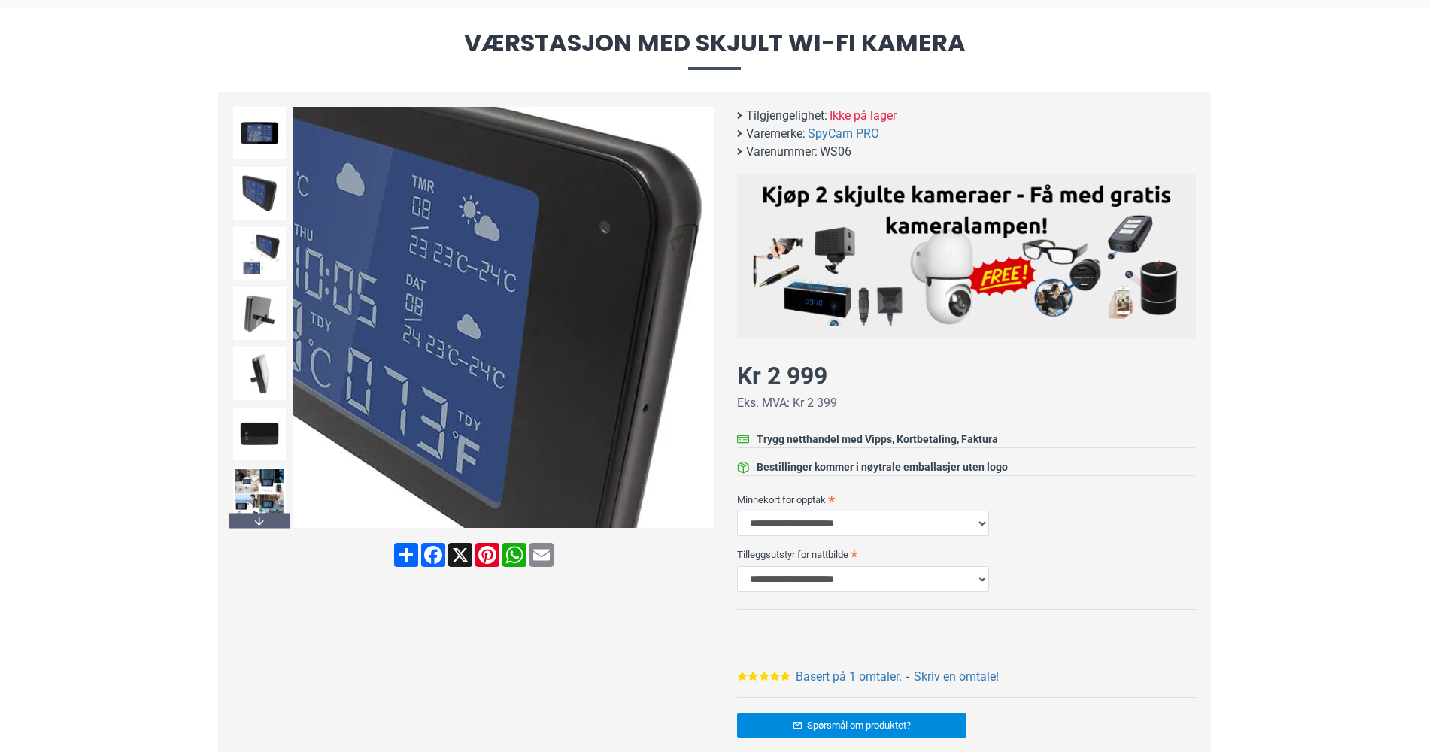
click at [585, 317] on img at bounding box center [503, 317] width 421 height 421
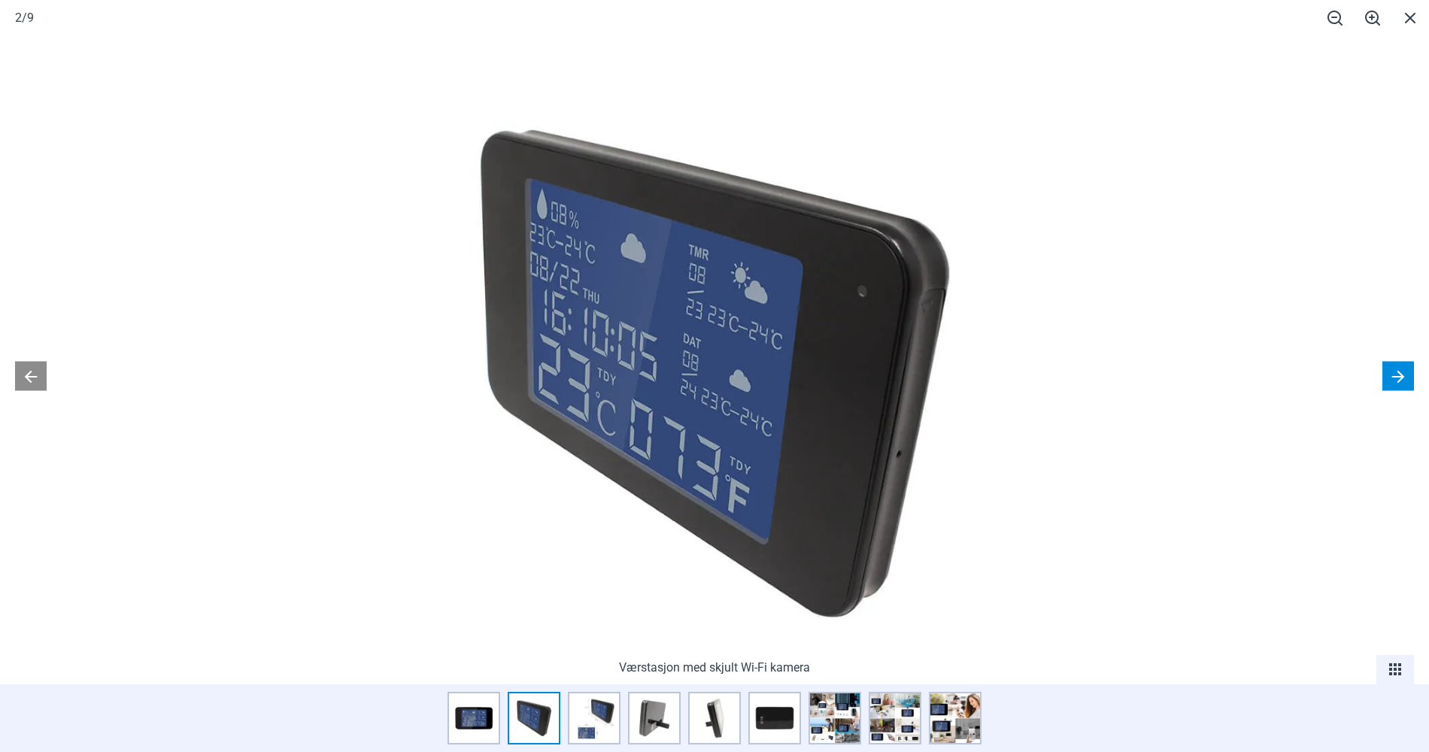
click at [1399, 370] on button at bounding box center [1399, 376] width 32 height 29
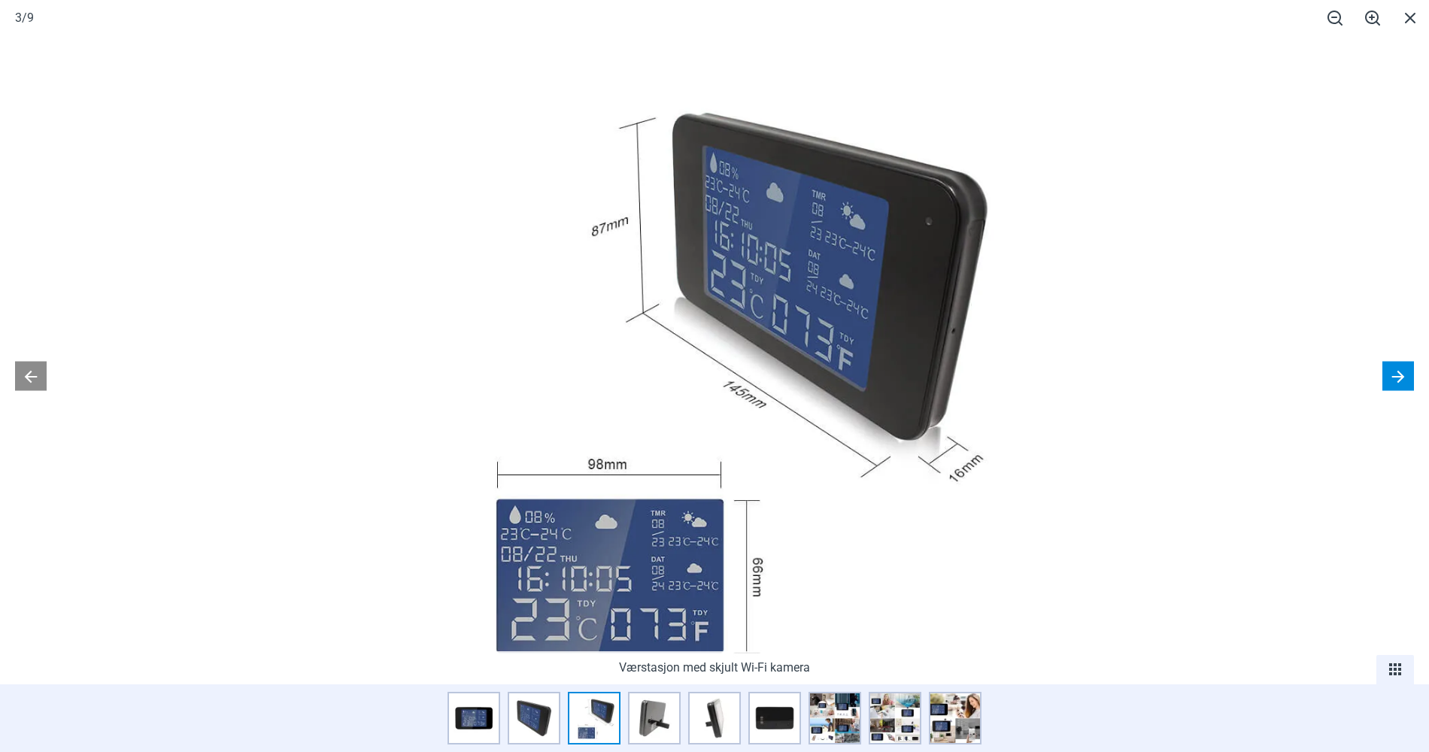
click at [1398, 370] on button at bounding box center [1399, 376] width 32 height 29
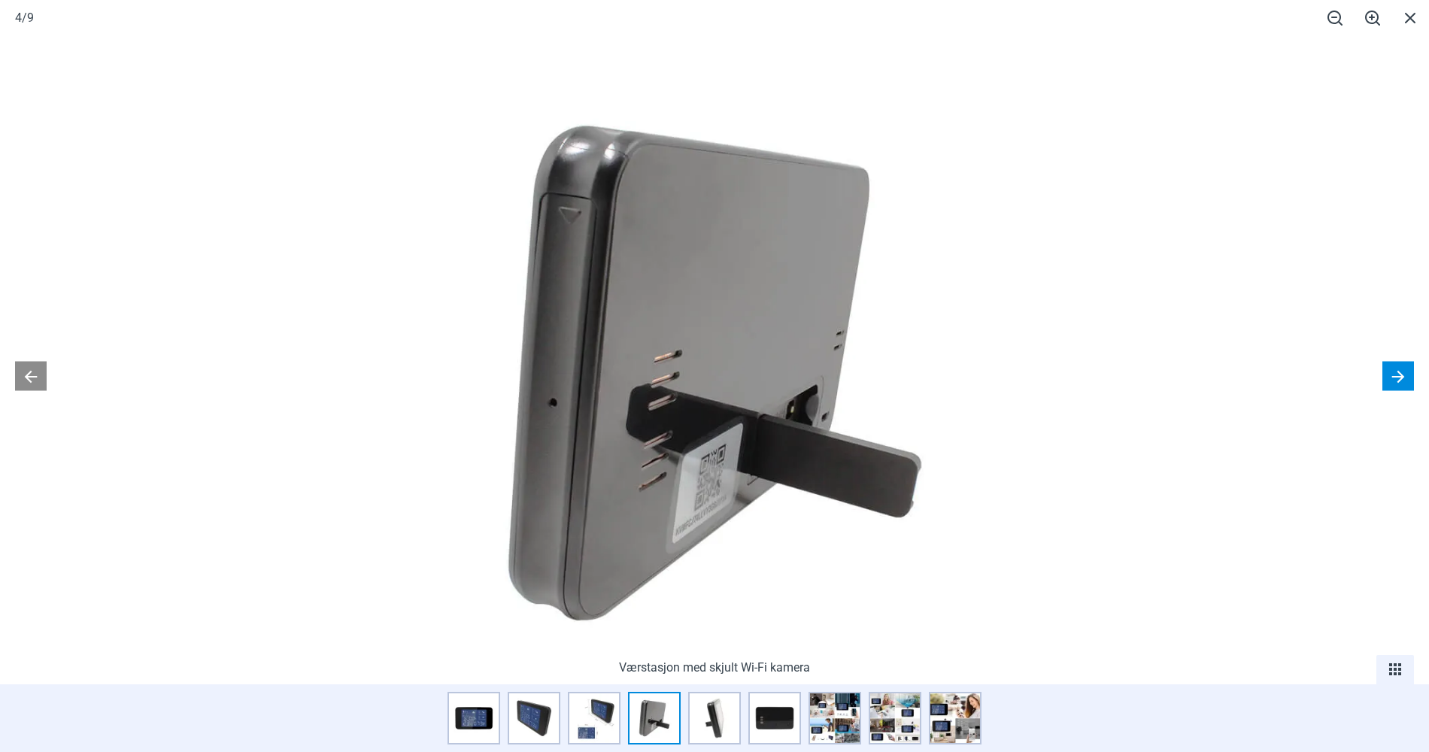
click at [1398, 377] on button at bounding box center [1399, 376] width 32 height 29
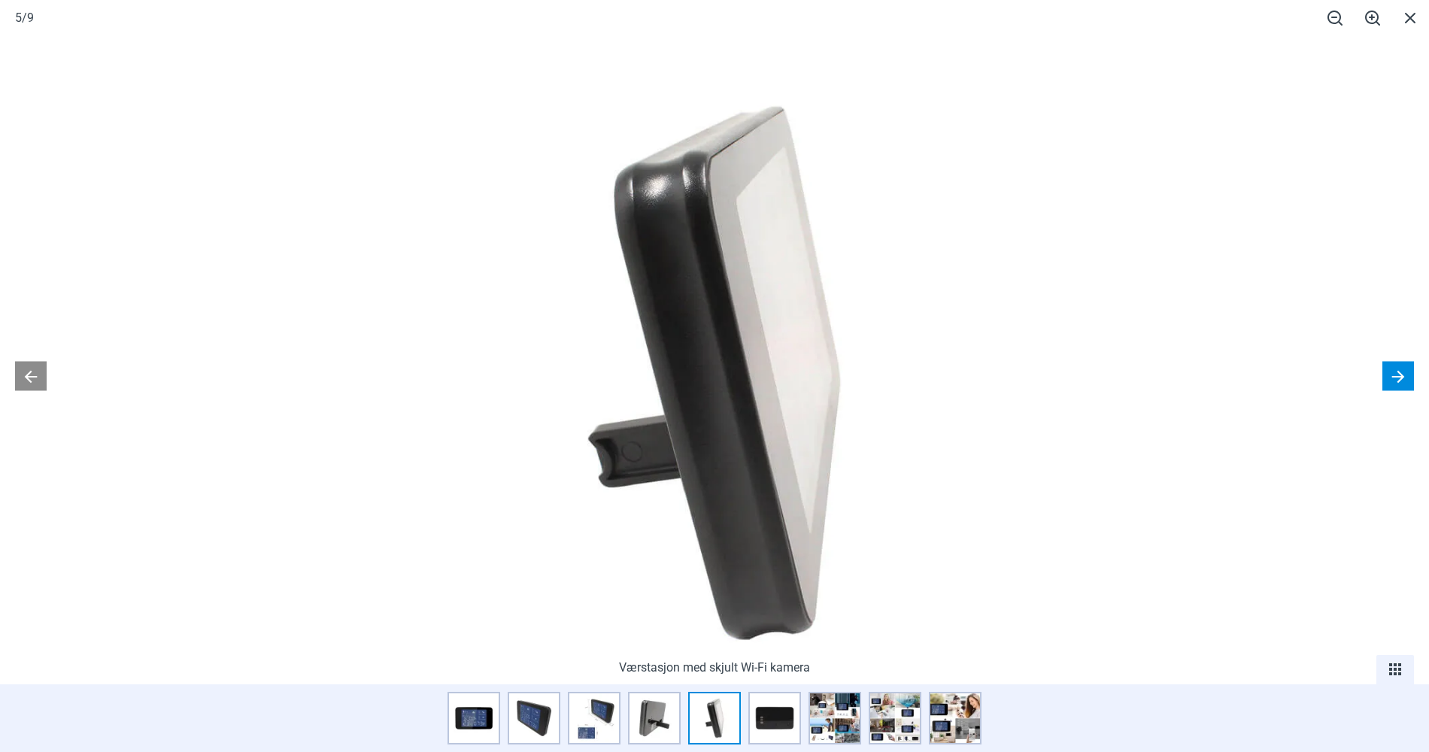
click at [1398, 375] on button at bounding box center [1399, 376] width 32 height 29
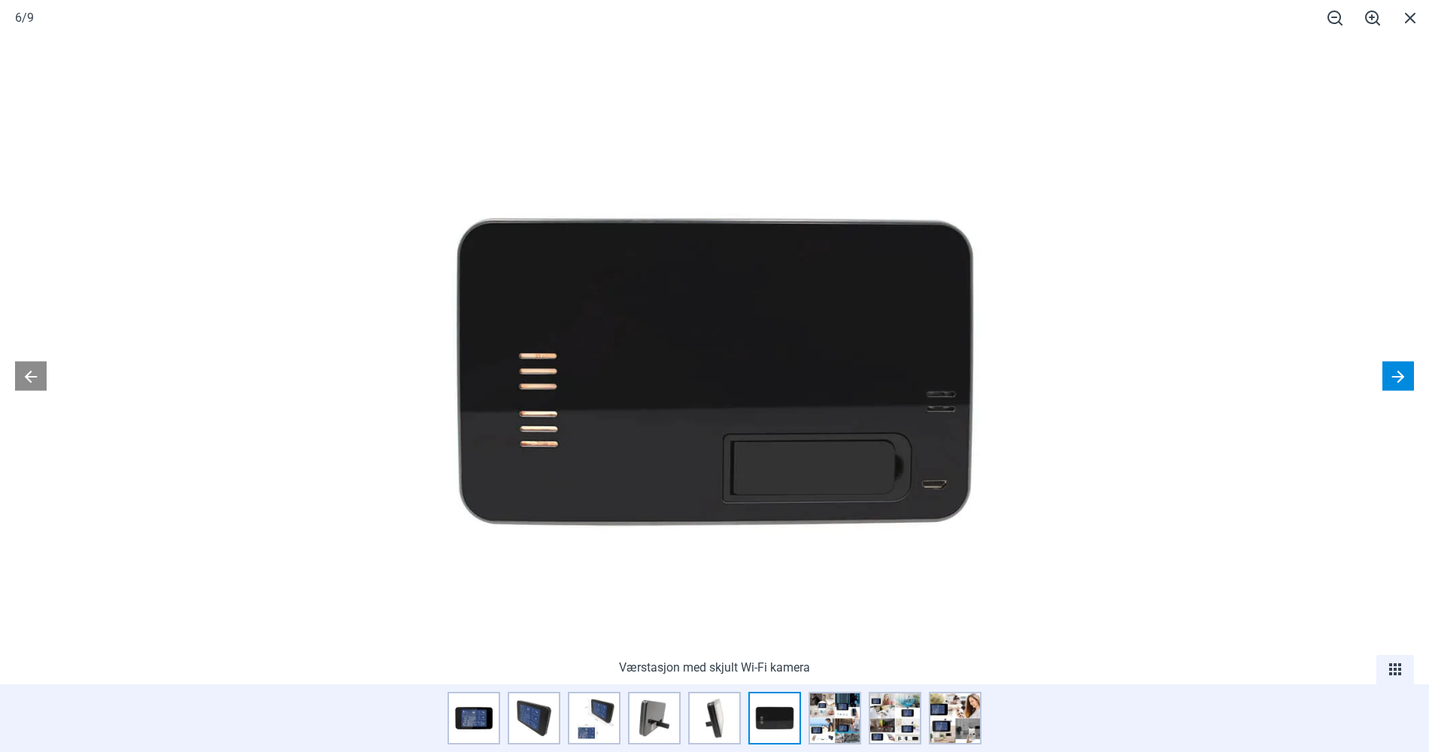
click at [1398, 375] on button at bounding box center [1399, 376] width 32 height 29
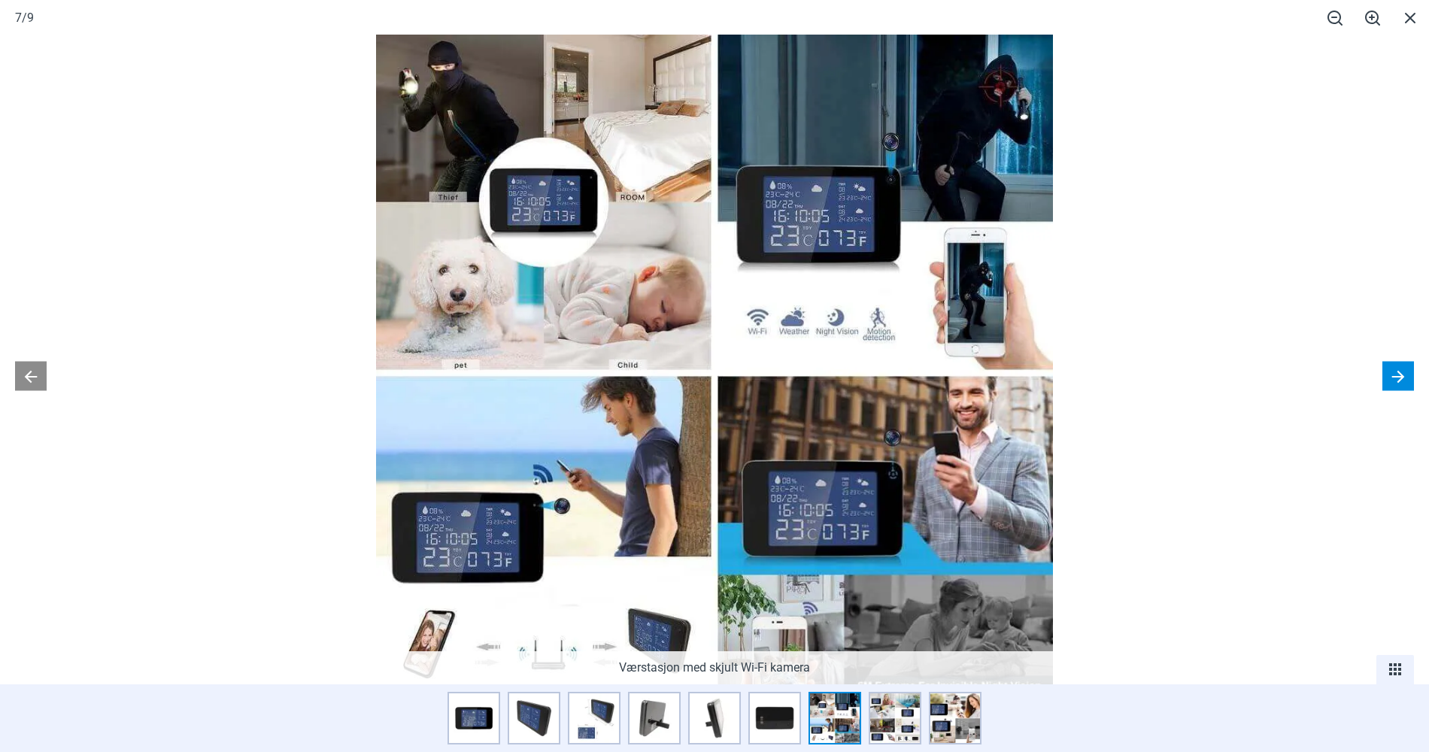
click at [1395, 369] on button at bounding box center [1399, 376] width 32 height 29
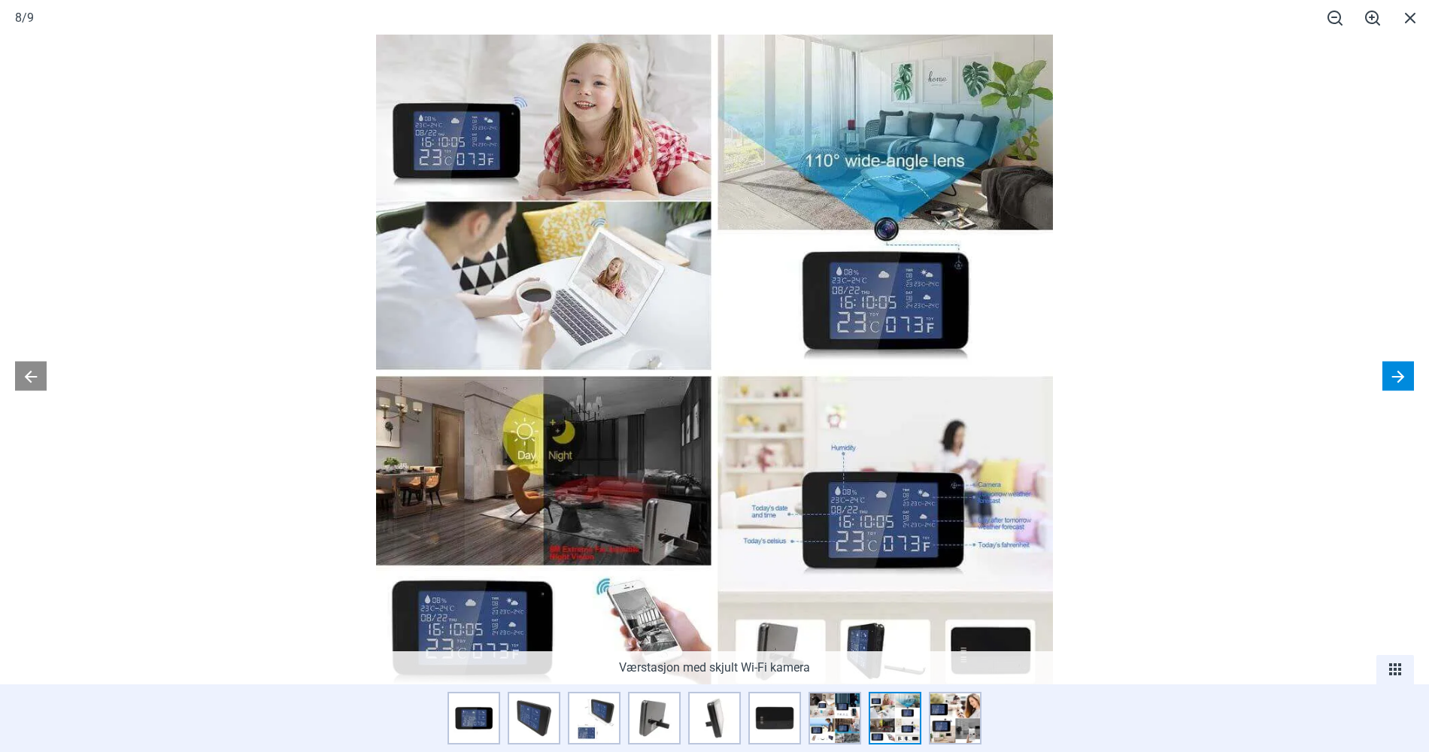
click at [1395, 369] on button at bounding box center [1399, 376] width 32 height 29
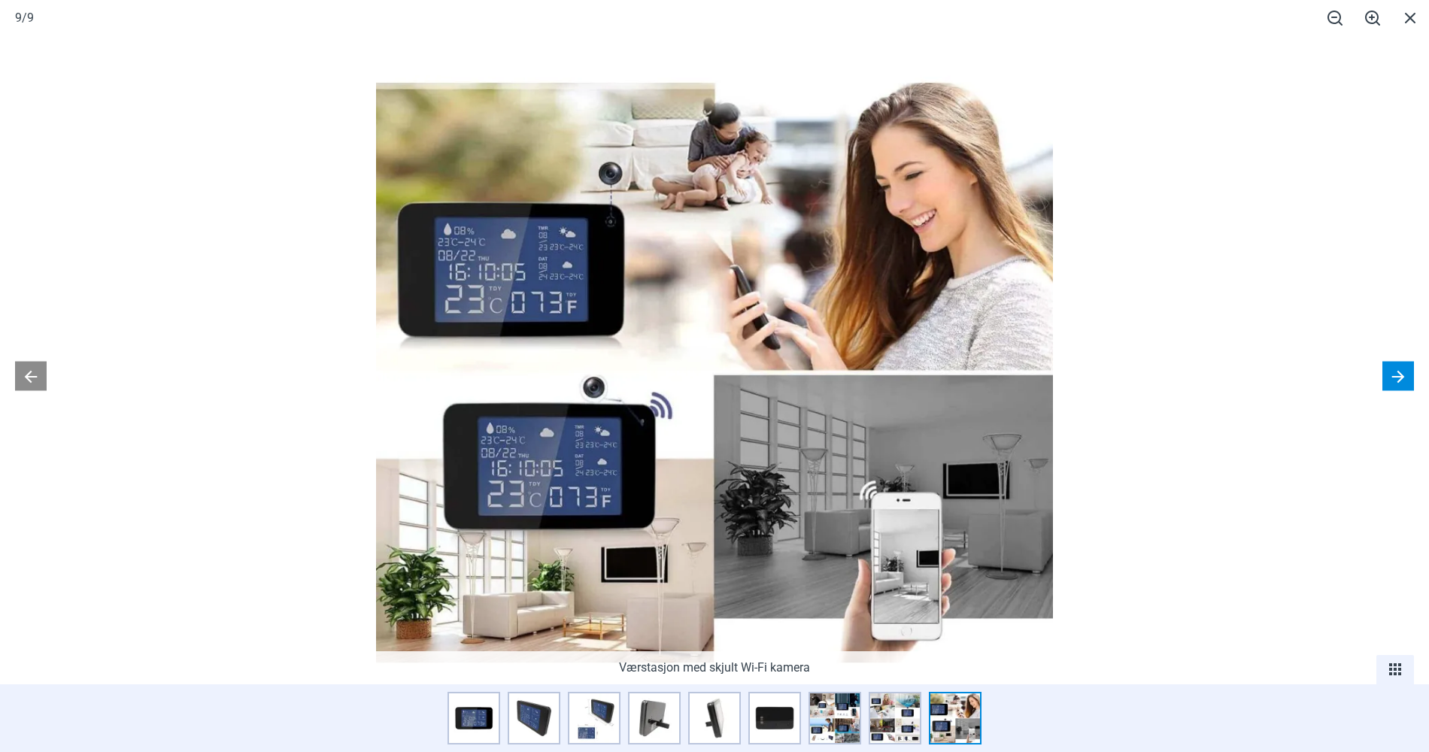
click at [1395, 369] on button at bounding box center [1399, 376] width 32 height 29
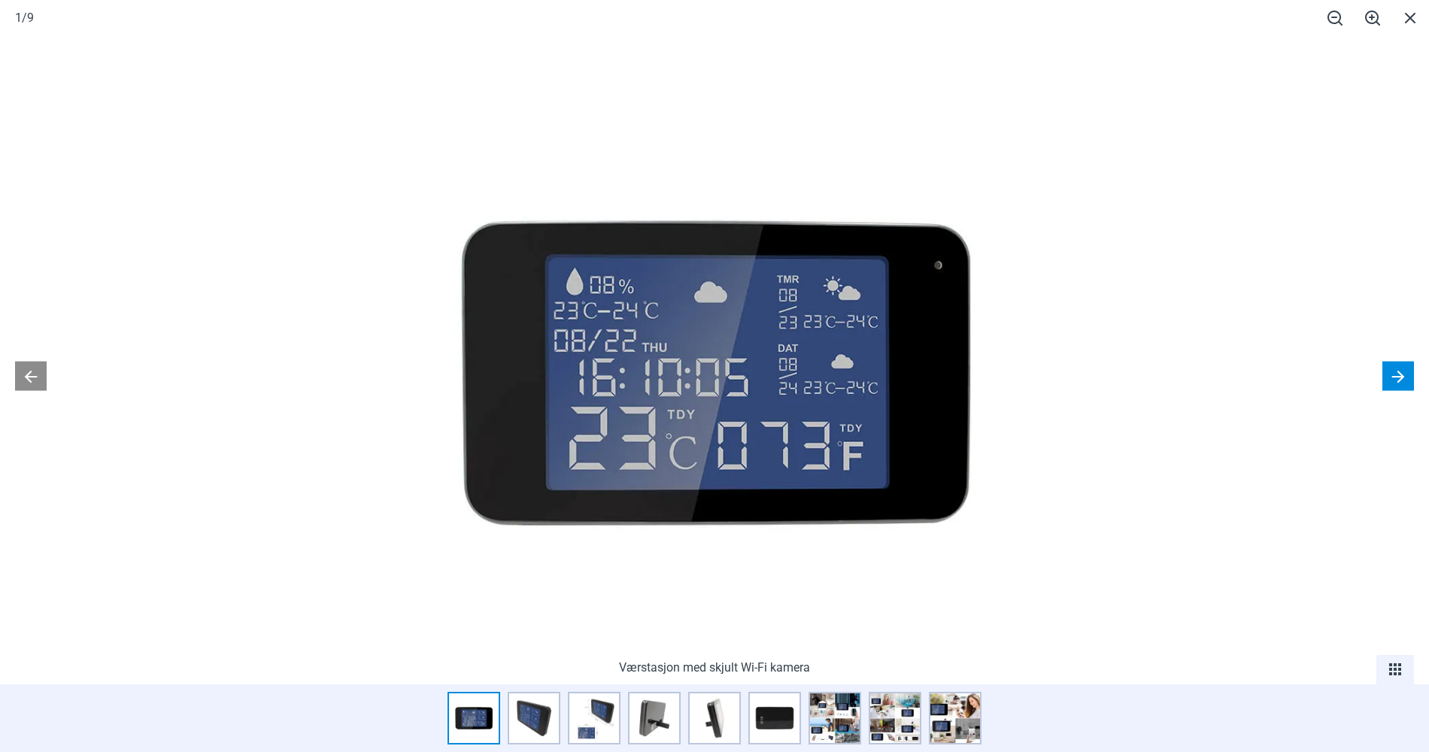
click at [1395, 369] on button at bounding box center [1399, 376] width 32 height 29
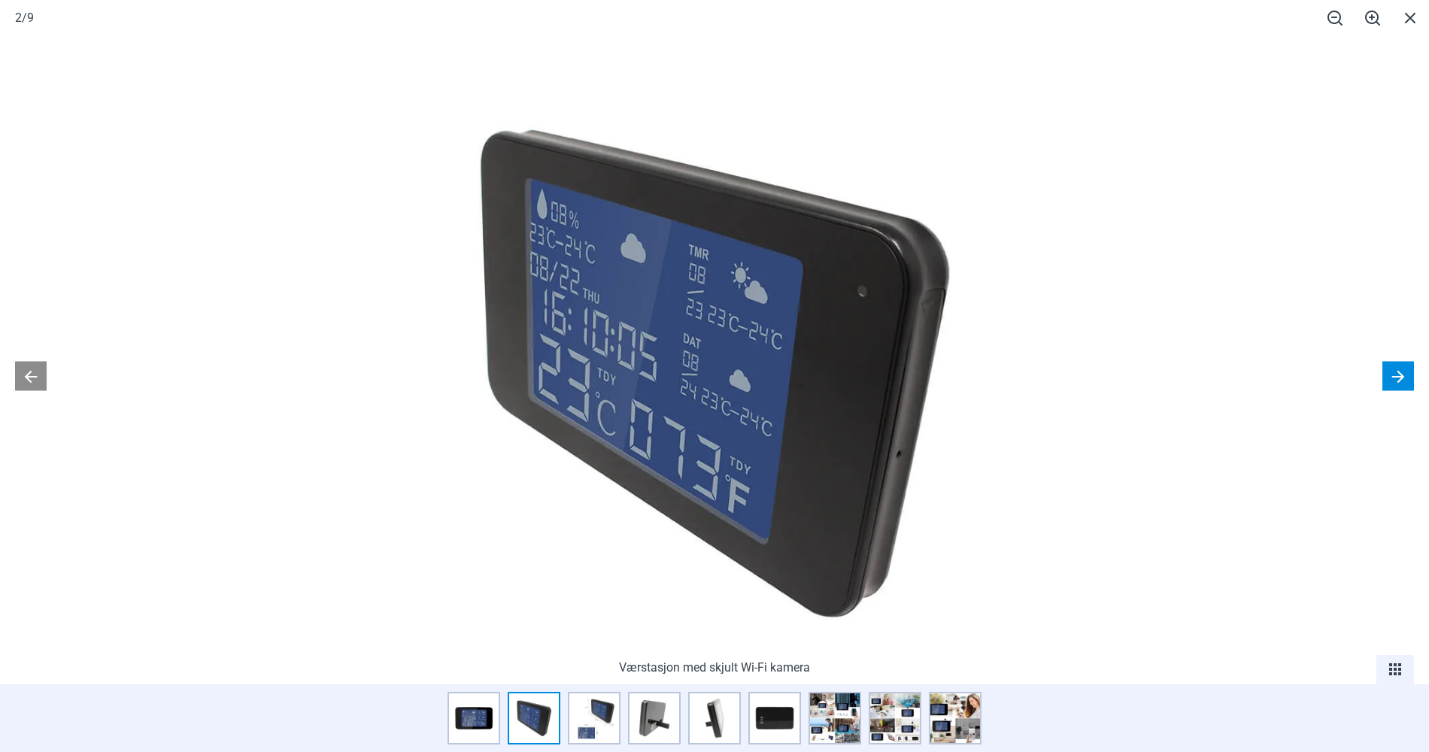
click at [1395, 369] on button at bounding box center [1399, 376] width 32 height 29
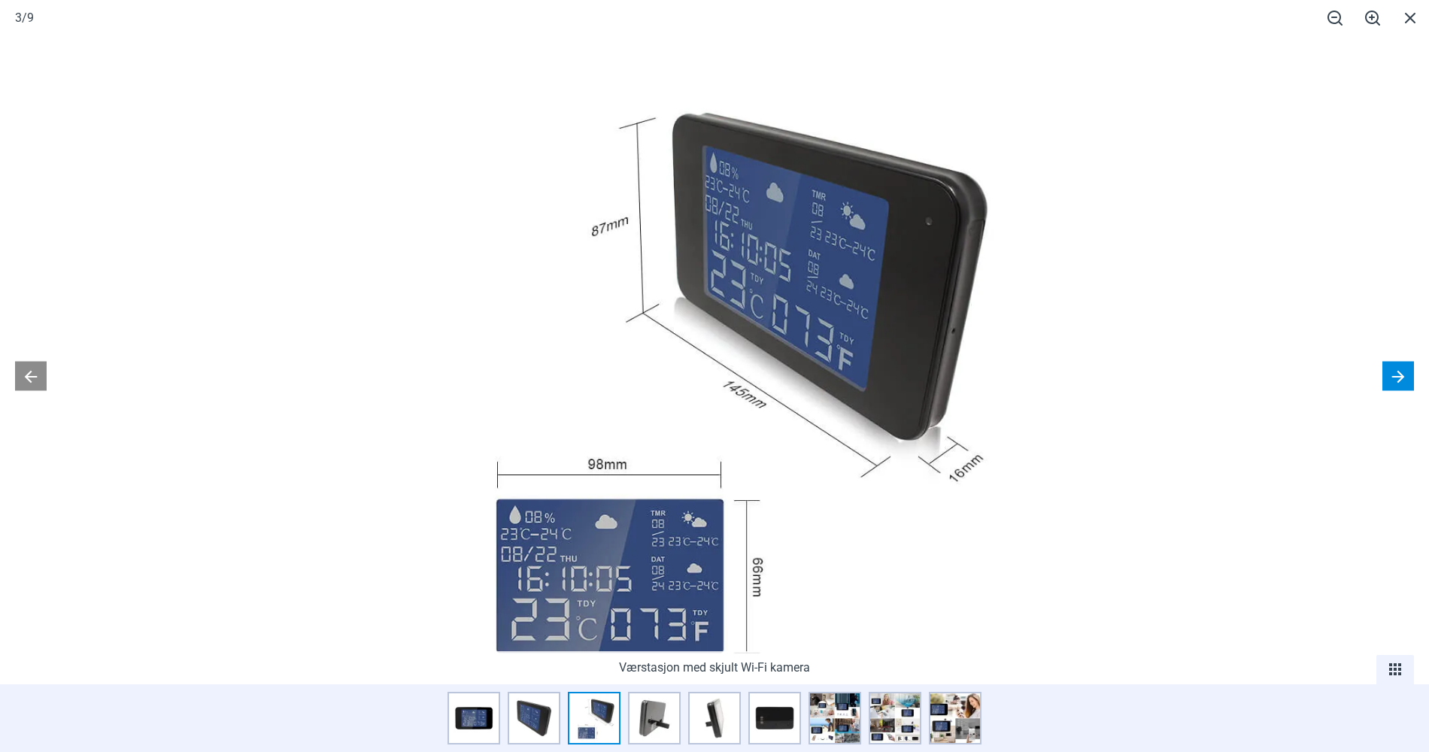
click at [1395, 369] on button at bounding box center [1399, 376] width 32 height 29
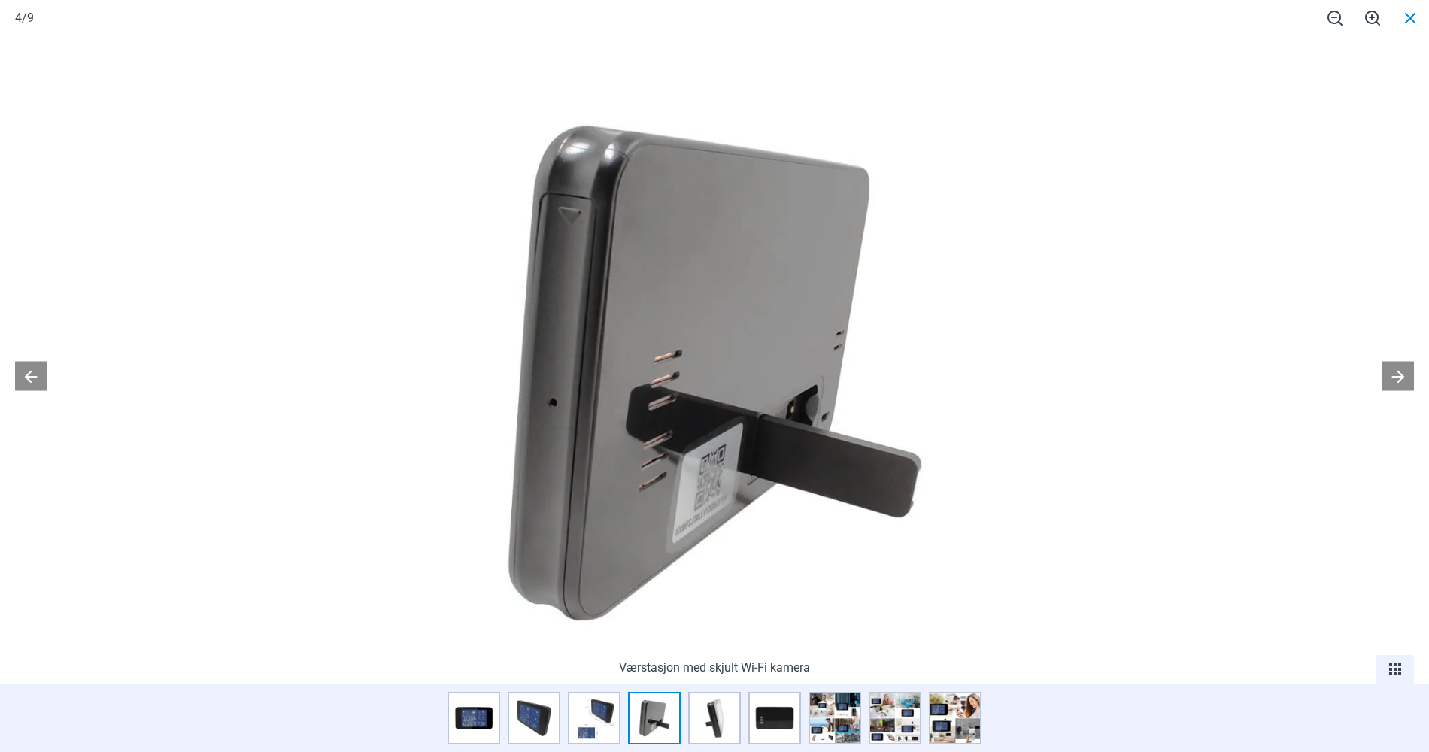
click at [1406, 21] on span at bounding box center [1411, 17] width 38 height 35
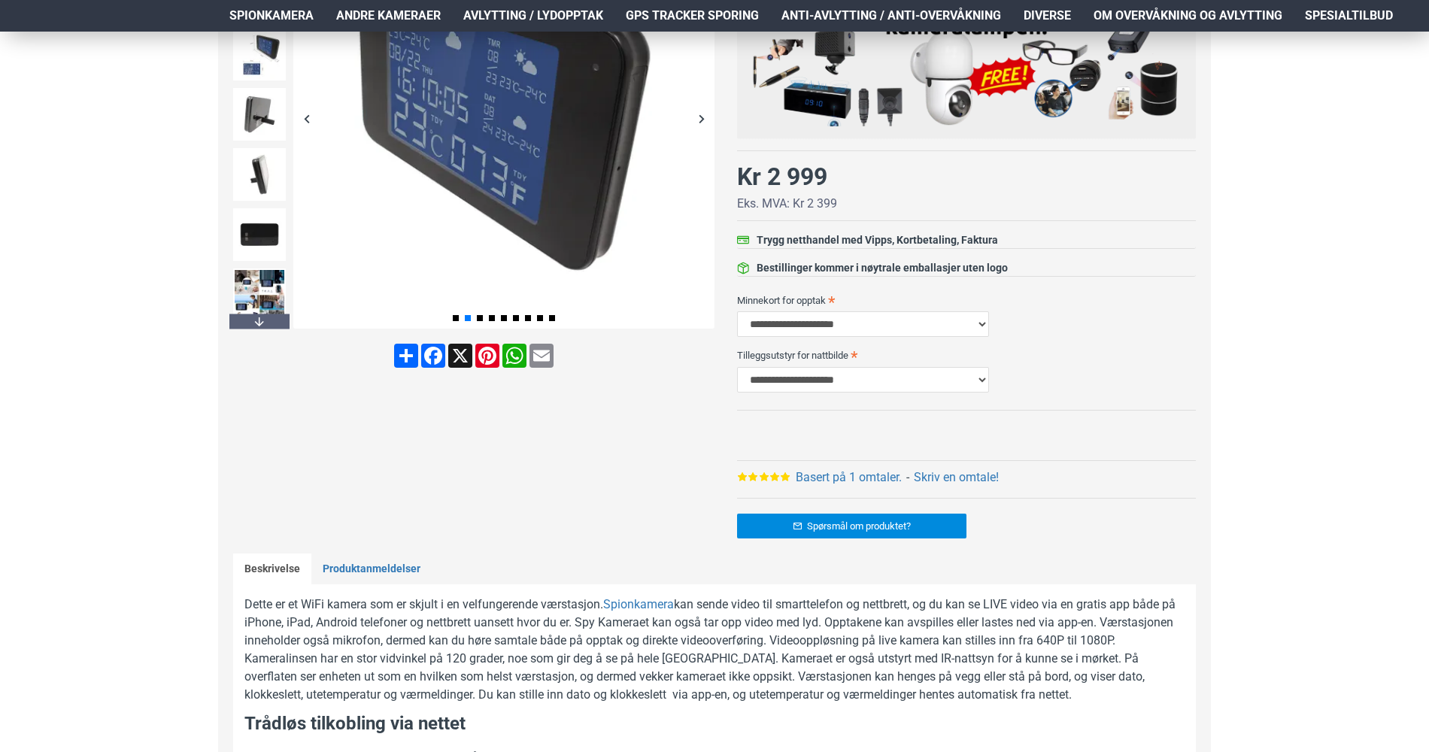
scroll to position [376, 0]
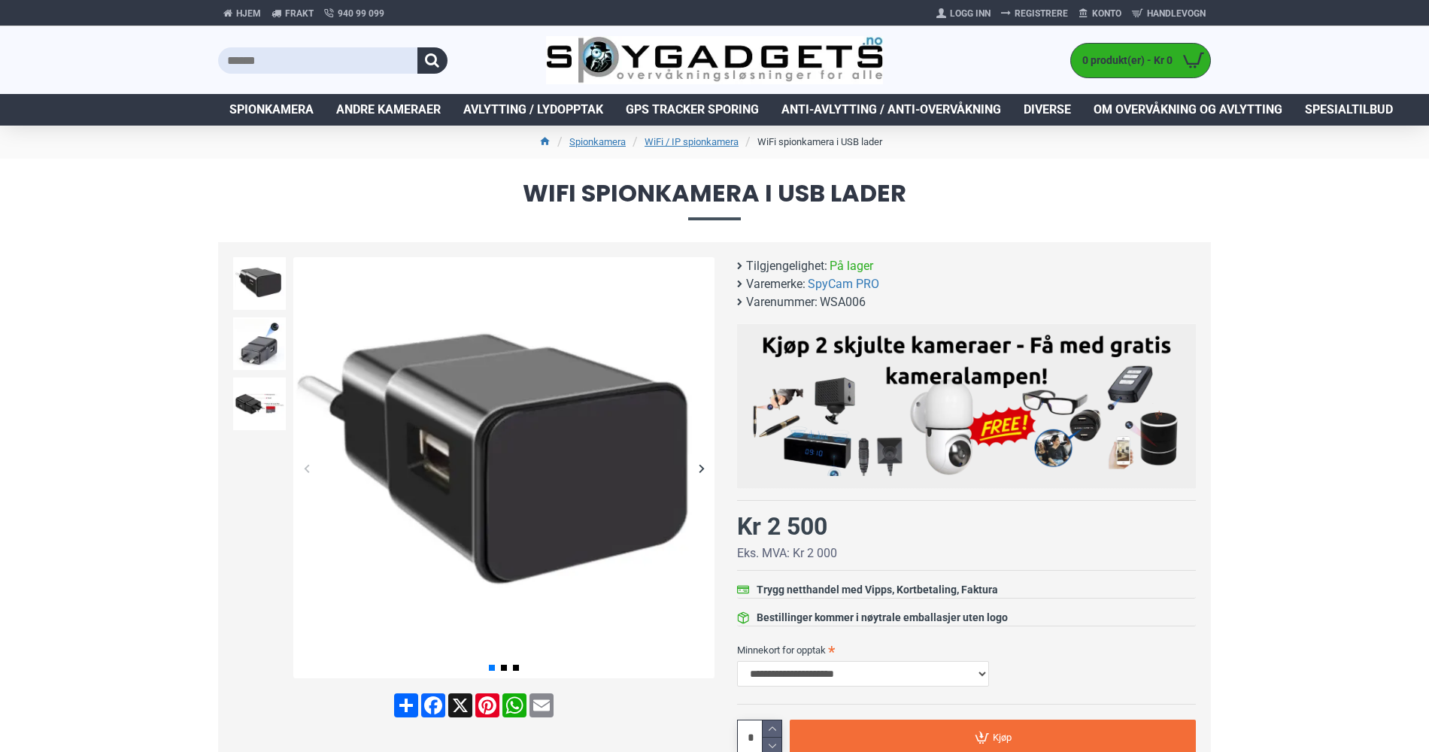
click at [609, 402] on img at bounding box center [503, 467] width 421 height 421
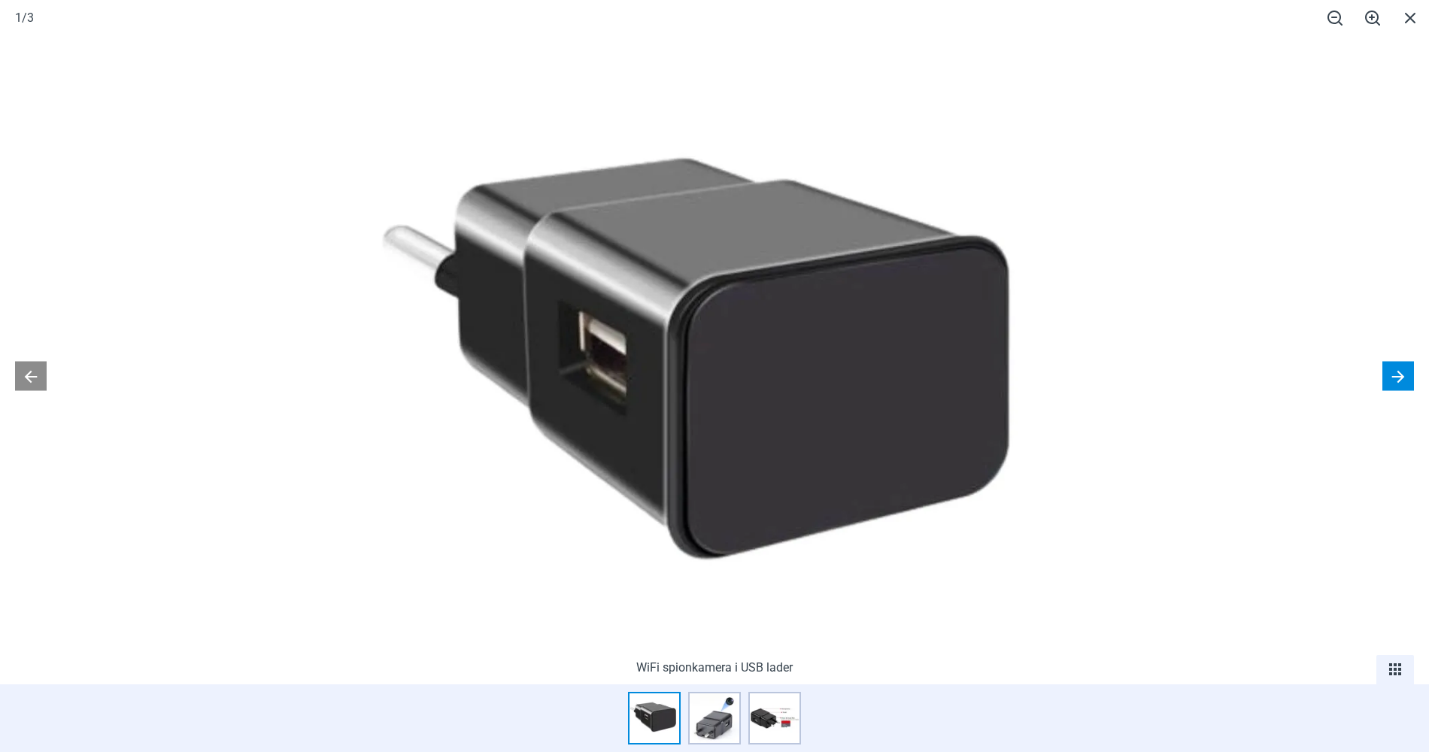
click at [1397, 372] on button at bounding box center [1399, 376] width 32 height 29
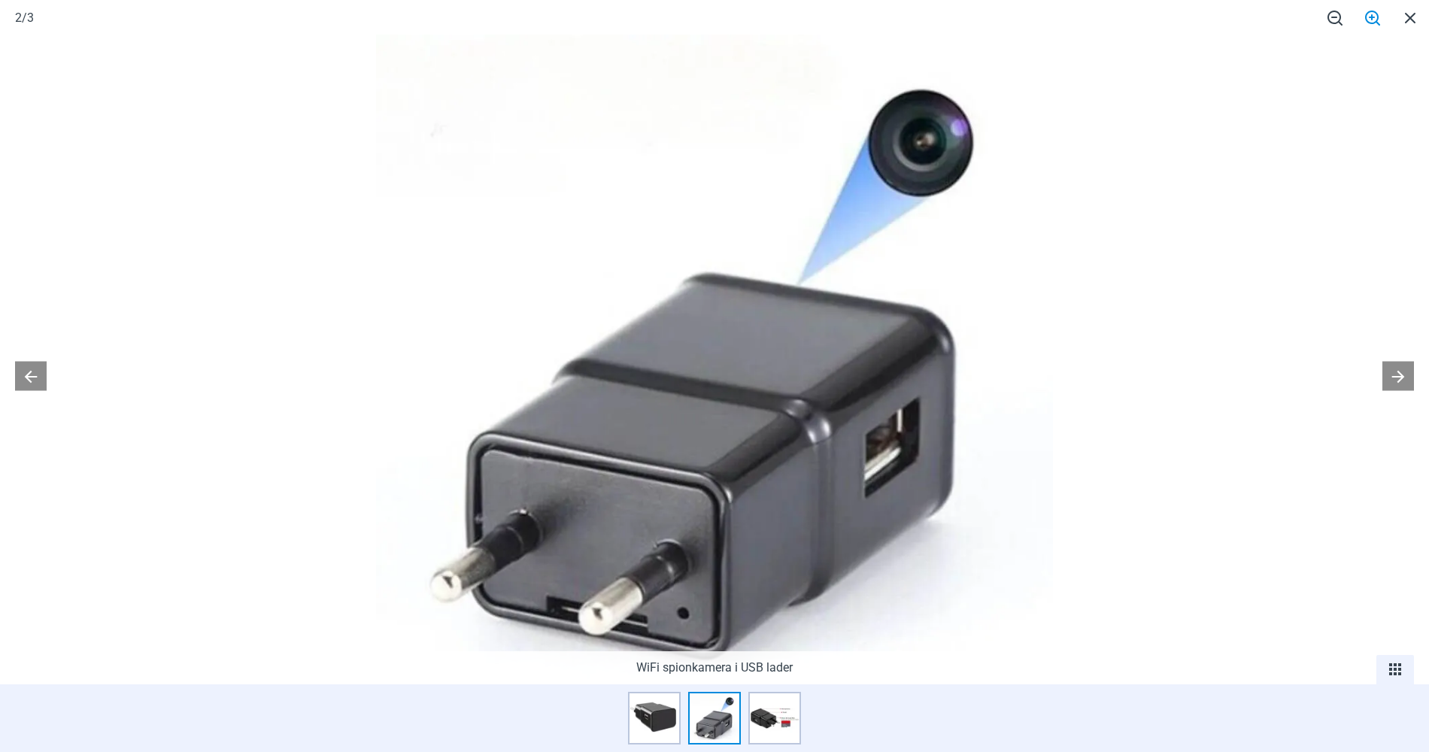
click at [1372, 17] on span at bounding box center [1373, 17] width 38 height 35
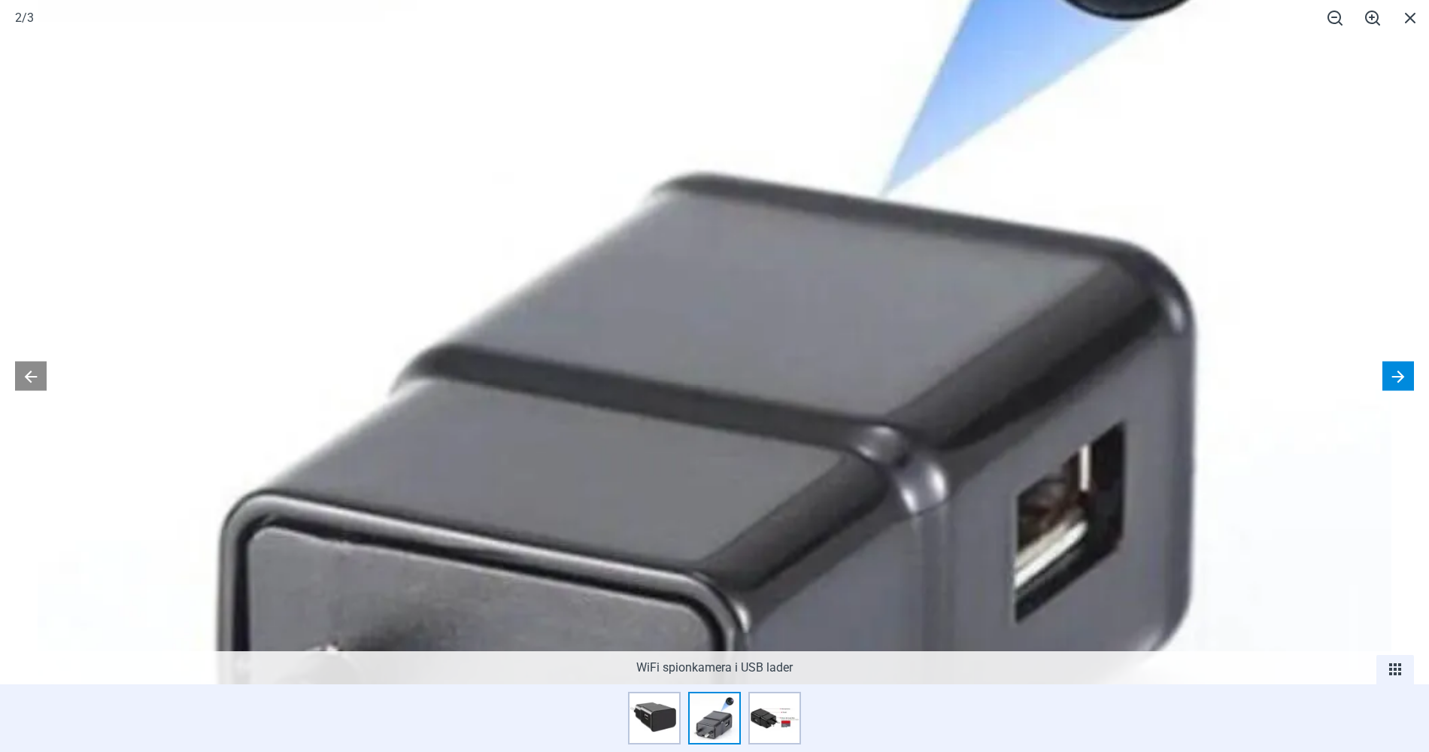
click at [1397, 387] on button at bounding box center [1399, 376] width 32 height 29
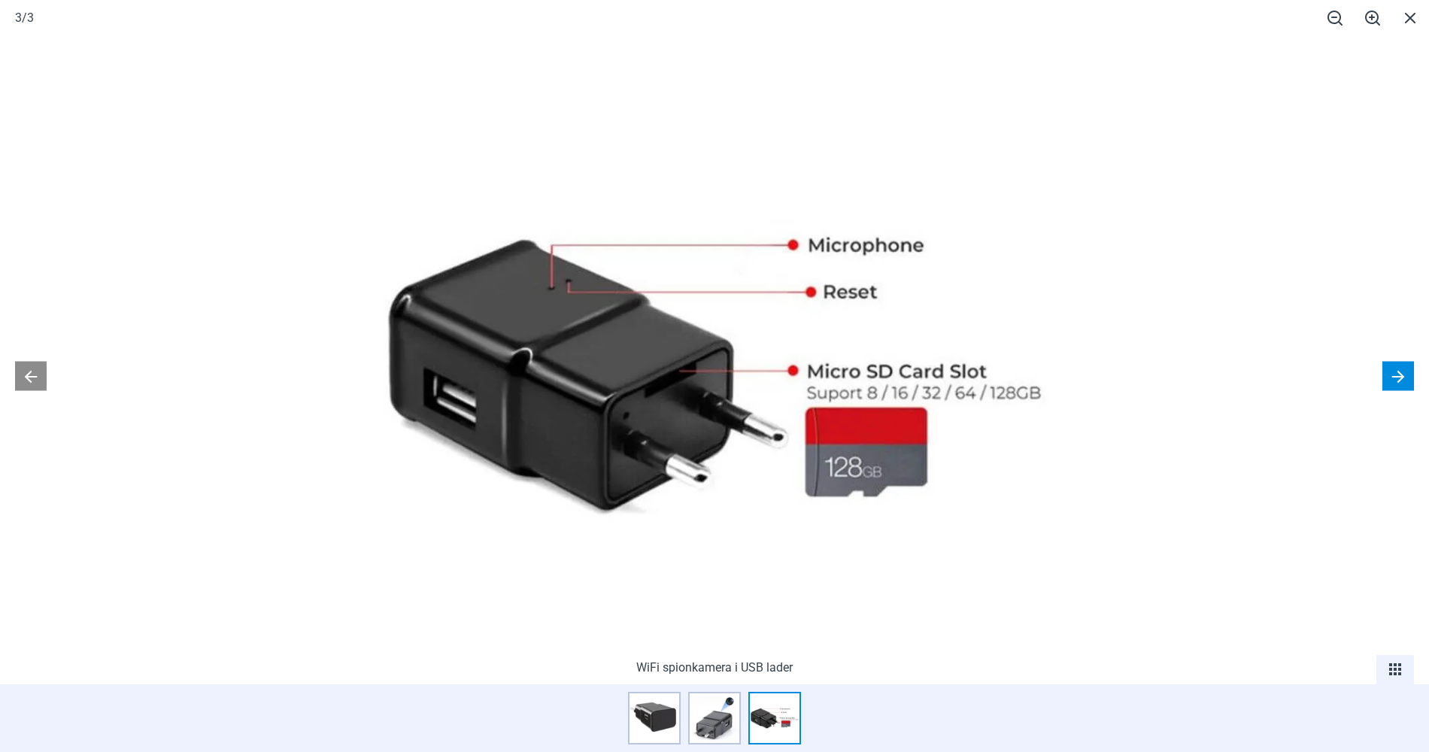
click at [1400, 372] on button at bounding box center [1399, 376] width 32 height 29
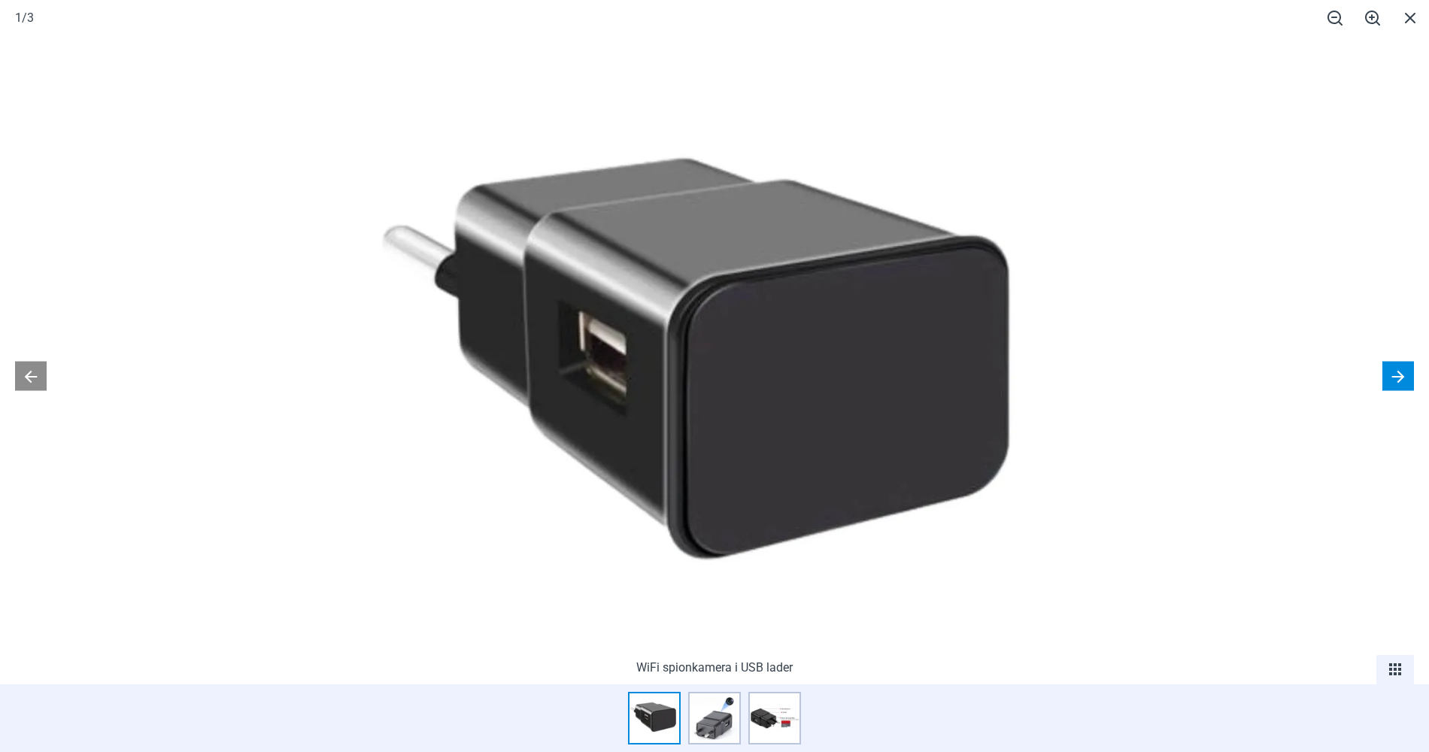
click at [1400, 372] on button at bounding box center [1399, 376] width 32 height 29
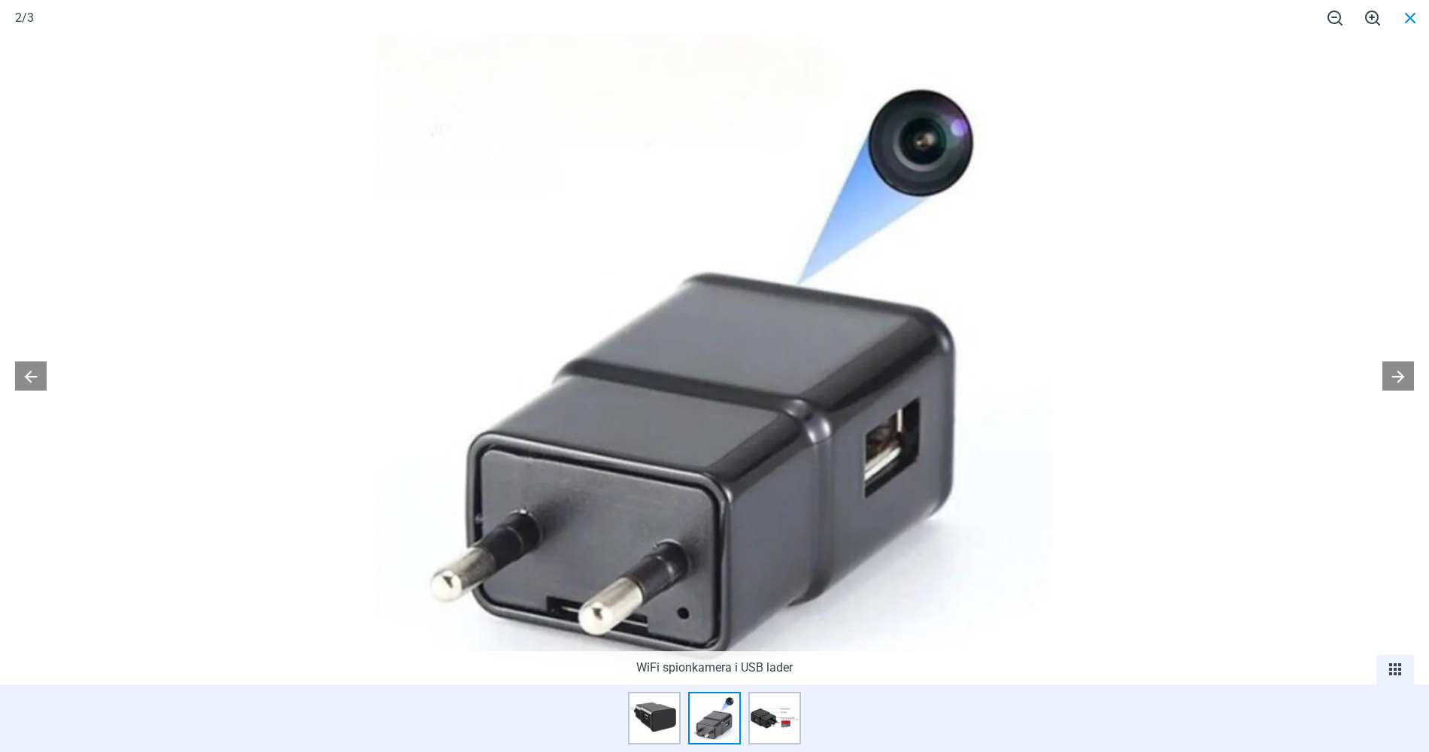
click at [1415, 14] on span at bounding box center [1411, 17] width 38 height 35
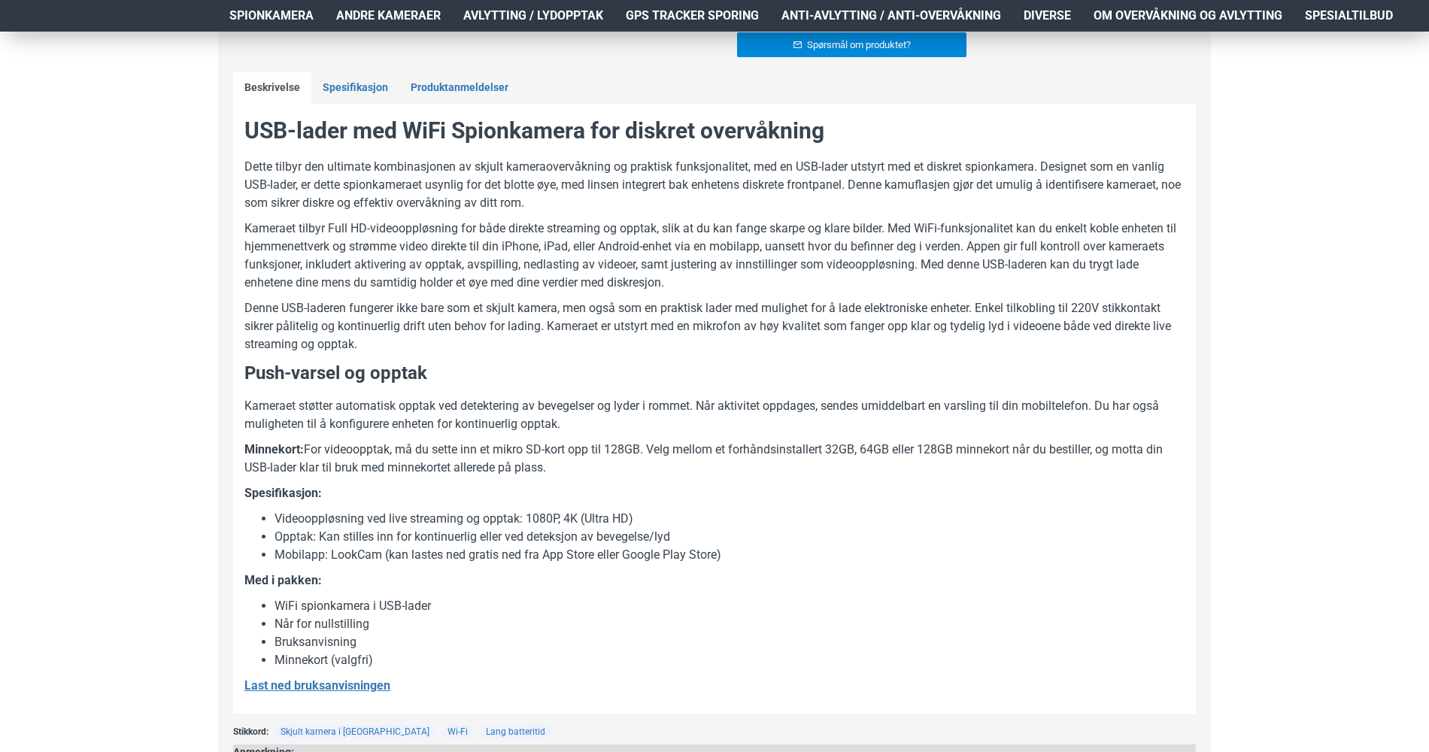
scroll to position [752, 0]
